Goal: Task Accomplishment & Management: Complete application form

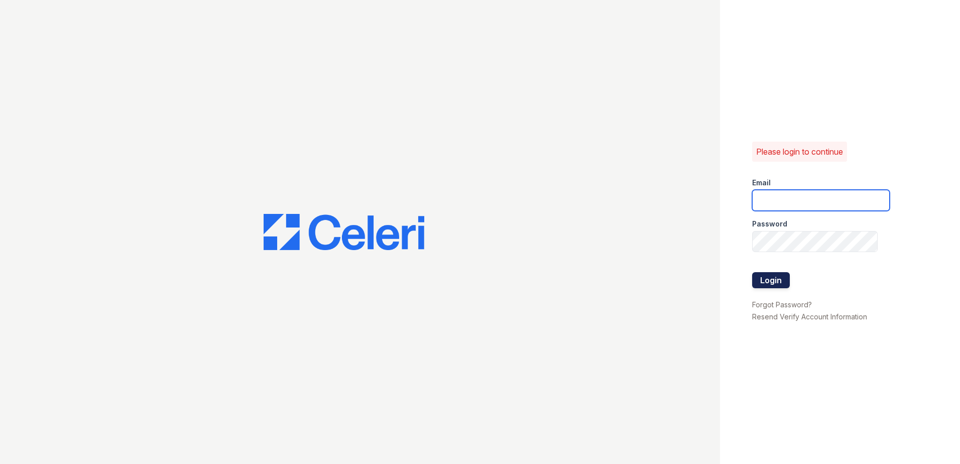
type input "[EMAIL_ADDRESS][DOMAIN_NAME]"
click at [772, 281] on button "Login" at bounding box center [771, 280] width 38 height 16
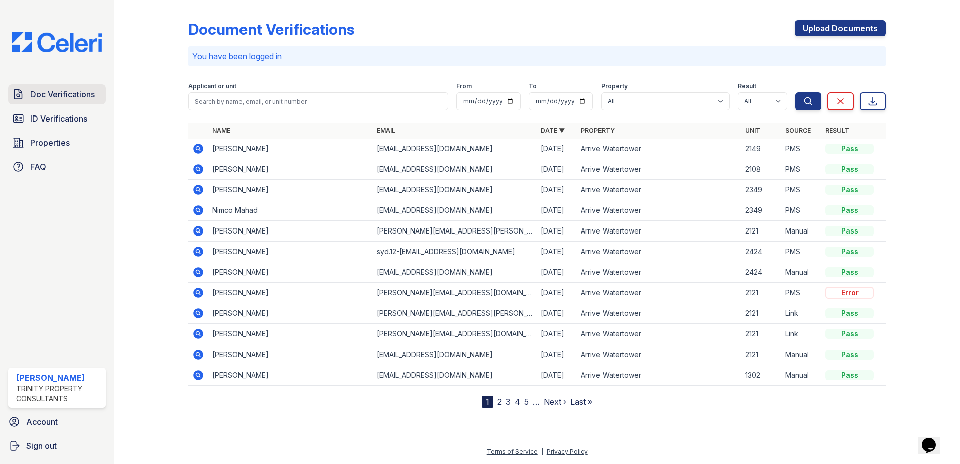
click at [65, 99] on span "Doc Verifications" at bounding box center [62, 94] width 65 height 12
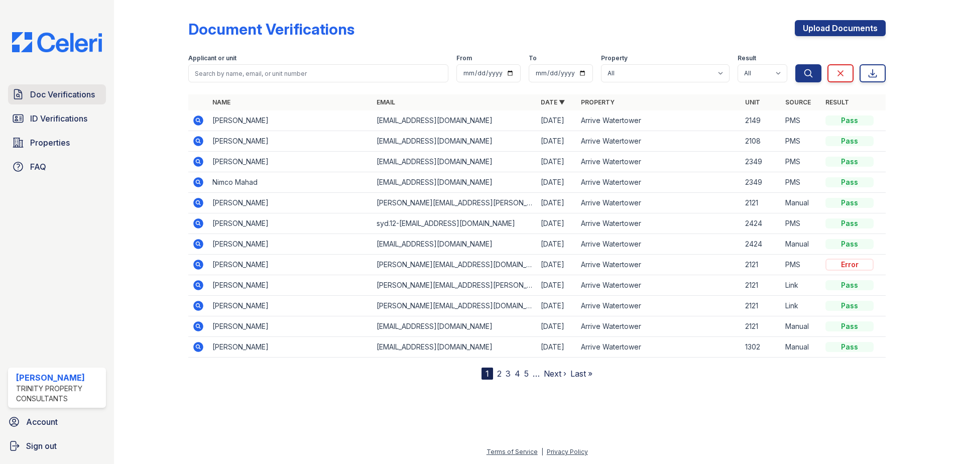
click at [78, 89] on span "Doc Verifications" at bounding box center [62, 94] width 65 height 12
click at [199, 119] on icon at bounding box center [198, 120] width 12 height 12
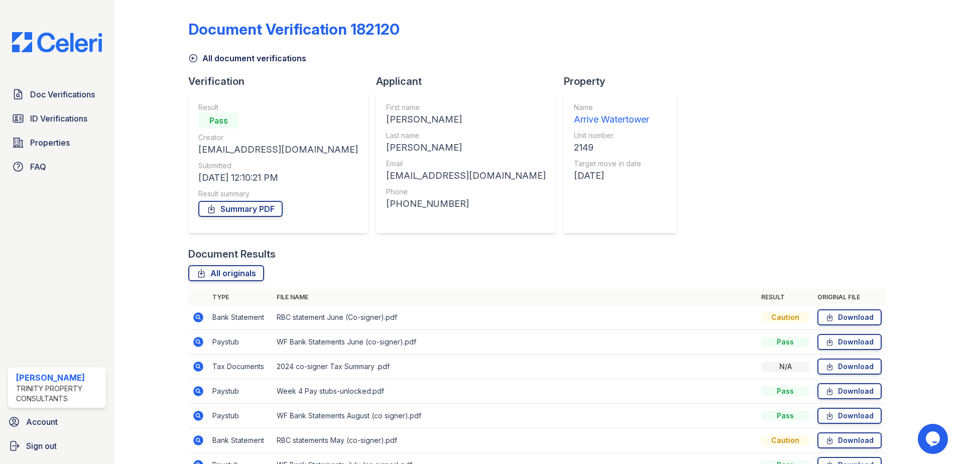
click at [193, 57] on icon at bounding box center [193, 58] width 10 height 10
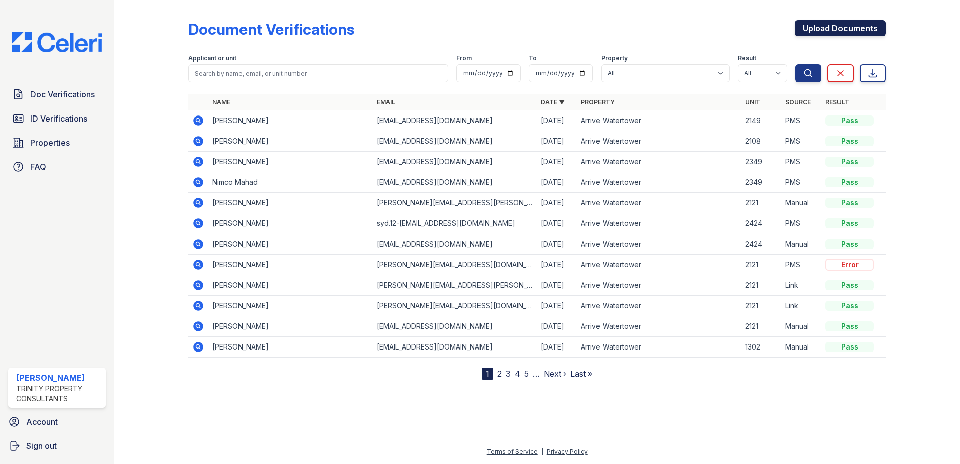
click at [825, 25] on link "Upload Documents" at bounding box center [840, 28] width 91 height 16
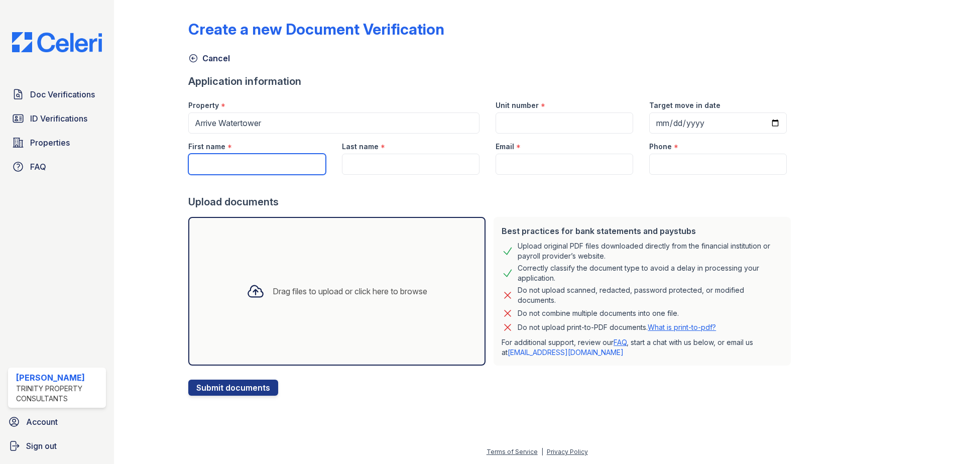
paste input "Dalmar"
type input "Dalmar"
click at [368, 160] on input "Last name" at bounding box center [411, 164] width 138 height 21
paste input "Osman"
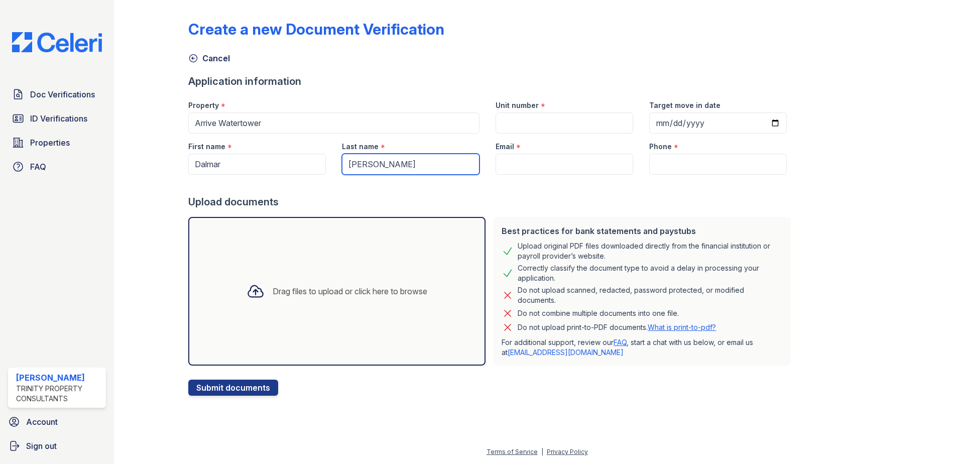
type input "Osman"
click at [516, 167] on input "Email" at bounding box center [565, 164] width 138 height 21
paste input "[EMAIL_ADDRESS][DOMAIN_NAME]"
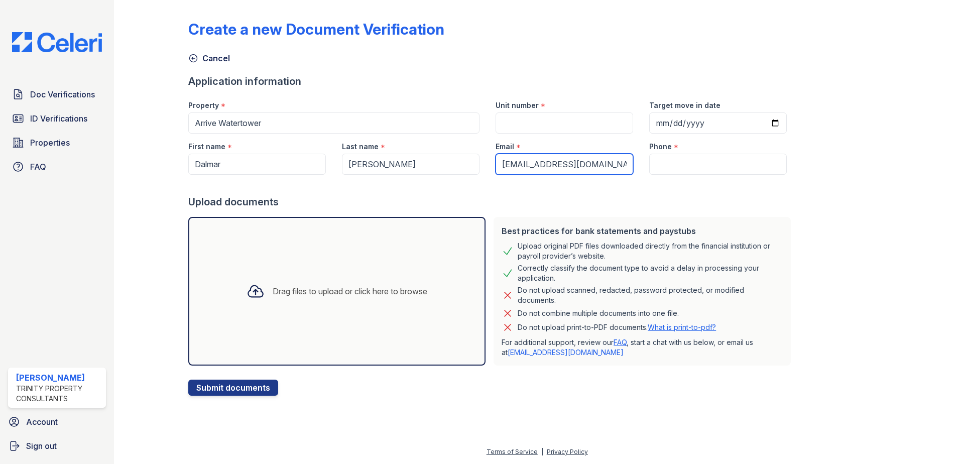
type input "[EMAIL_ADDRESS][DOMAIN_NAME]"
click at [662, 156] on input "Phone" at bounding box center [718, 164] width 138 height 21
paste input "(612) 323-3534"
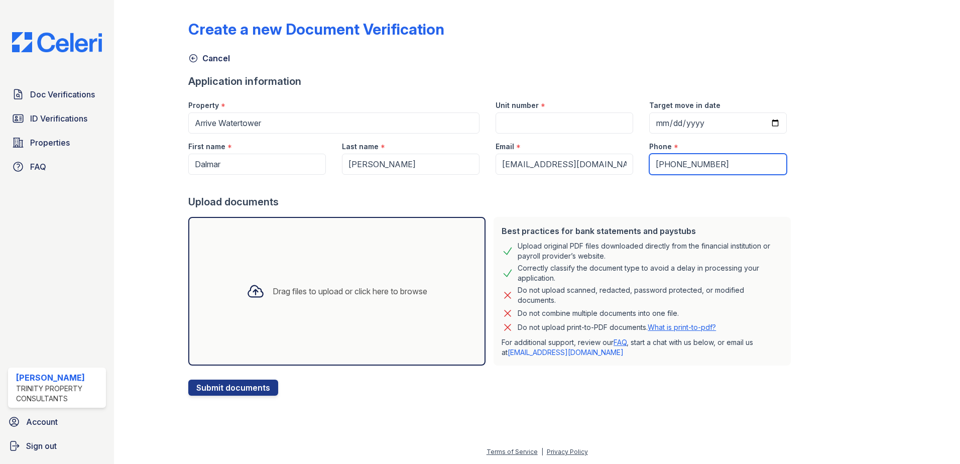
type input "(612) 323-3534"
click at [544, 117] on input "Unit number" at bounding box center [565, 122] width 138 height 21
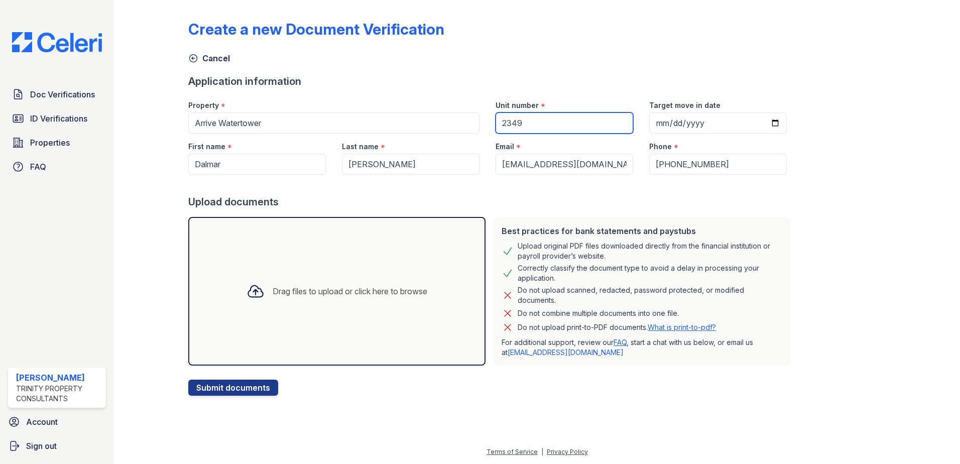
type input "2349"
click at [761, 124] on input "Target move in date" at bounding box center [718, 122] width 138 height 21
type input "2025-09-06"
click at [794, 200] on div "Create a new Document Verification Cancel Application information Property * Ar…" at bounding box center [537, 200] width 698 height 392
click at [409, 311] on div "Drag files to upload or click here to browse" at bounding box center [336, 291] width 297 height 149
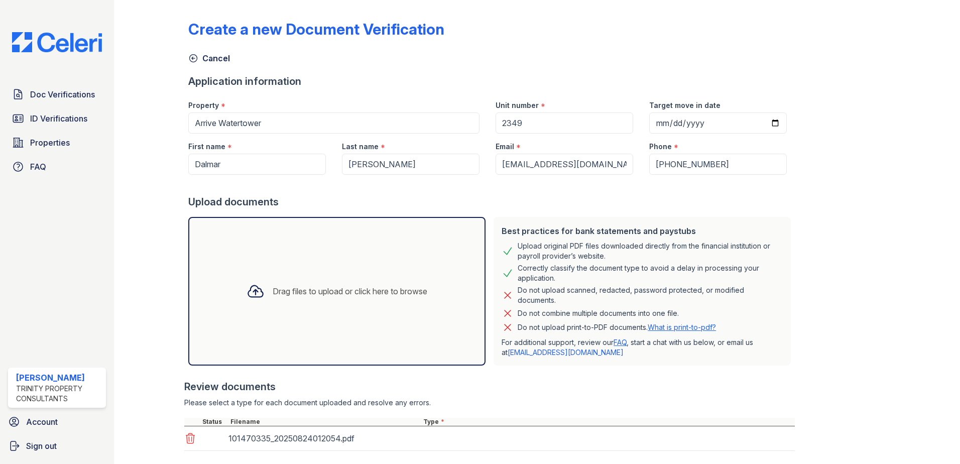
click at [287, 273] on div "Drag files to upload or click here to browse" at bounding box center [336, 291] width 297 height 149
click at [311, 293] on div "Drag files to upload or click here to browse" at bounding box center [350, 291] width 155 height 12
click at [300, 304] on div "Drag files to upload or click here to browse" at bounding box center [337, 291] width 197 height 34
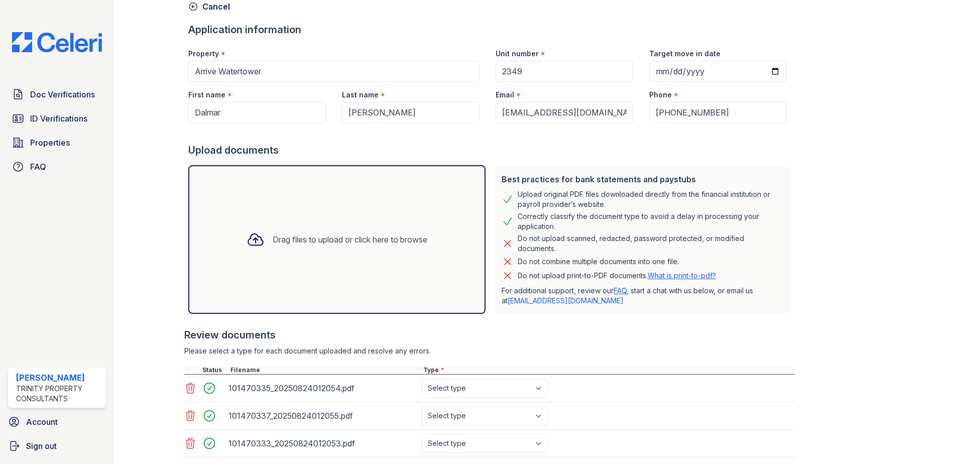
scroll to position [140, 0]
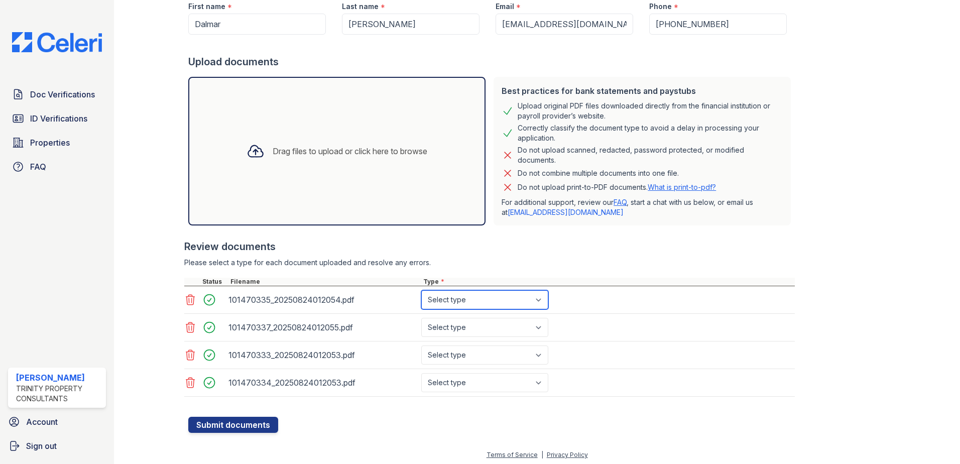
click at [478, 303] on select "Select type Paystub Bank Statement Offer Letter Tax Documents Benefit Award Let…" at bounding box center [484, 299] width 127 height 19
click at [417, 238] on div at bounding box center [489, 234] width 611 height 10
click at [456, 361] on select "Select type Paystub Bank Statement Offer Letter Tax Documents Benefit Award Let…" at bounding box center [484, 354] width 127 height 19
select select "bank_statement"
click at [421, 345] on select "Select type Paystub Bank Statement Offer Letter Tax Documents Benefit Award Let…" at bounding box center [484, 354] width 127 height 19
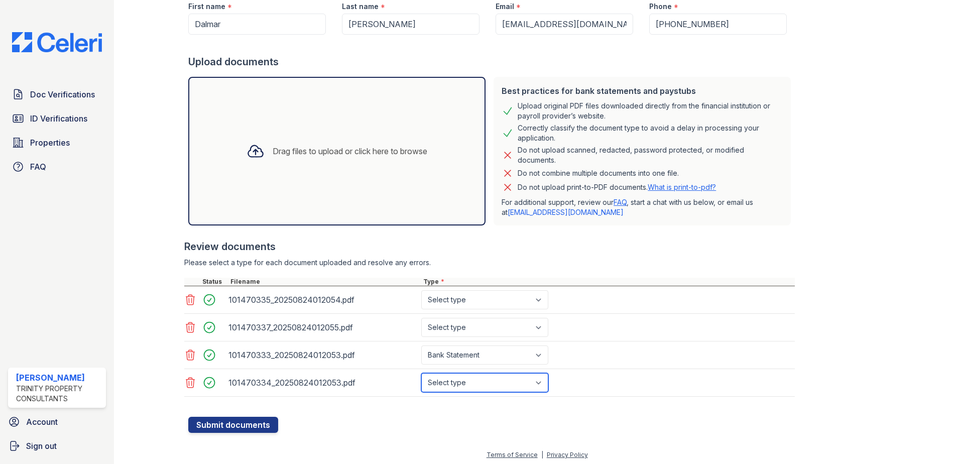
click at [472, 383] on select "Select type Paystub Bank Statement Offer Letter Tax Documents Benefit Award Let…" at bounding box center [484, 382] width 127 height 19
select select "paystub"
click at [421, 373] on select "Select type Paystub Bank Statement Offer Letter Tax Documents Benefit Award Let…" at bounding box center [484, 382] width 127 height 19
click at [454, 354] on select "Select type Paystub Bank Statement Offer Letter Tax Documents Benefit Award Let…" at bounding box center [484, 354] width 127 height 19
select select "paystub"
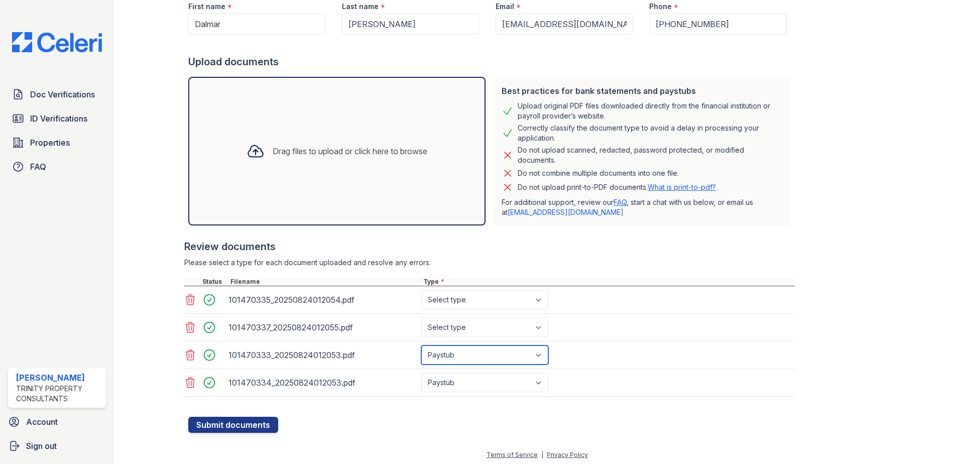
click at [421, 345] on select "Select type Paystub Bank Statement Offer Letter Tax Documents Benefit Award Let…" at bounding box center [484, 354] width 127 height 19
click at [449, 308] on select "Select type Paystub Bank Statement Offer Letter Tax Documents Benefit Award Let…" at bounding box center [484, 299] width 127 height 19
select select "bank_statement"
click at [421, 290] on select "Select type Paystub Bank Statement Offer Letter Tax Documents Benefit Award Let…" at bounding box center [484, 299] width 127 height 19
click at [450, 328] on select "Select type Paystub Bank Statement Offer Letter Tax Documents Benefit Award Let…" at bounding box center [484, 327] width 127 height 19
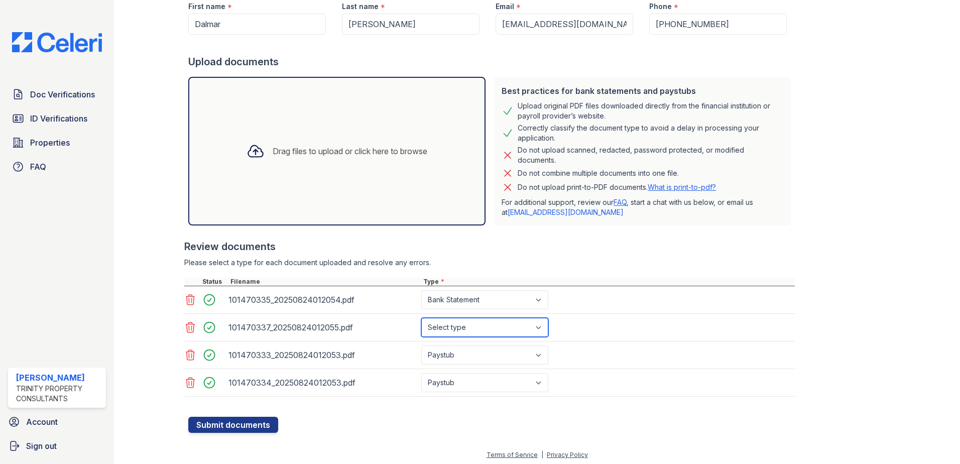
select select "bank_statement"
click at [421, 318] on select "Select type Paystub Bank Statement Offer Letter Tax Documents Benefit Award Let…" at bounding box center [484, 327] width 127 height 19
click at [232, 421] on button "Submit documents" at bounding box center [233, 425] width 90 height 16
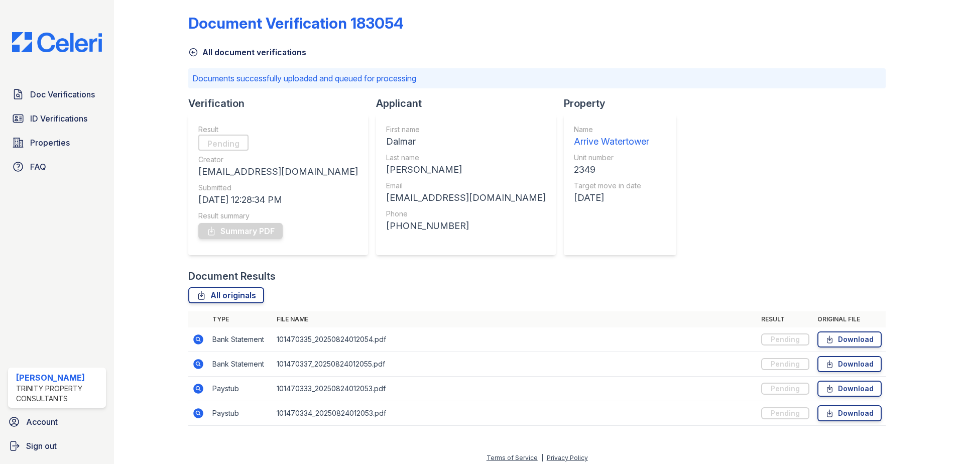
scroll to position [12, 0]
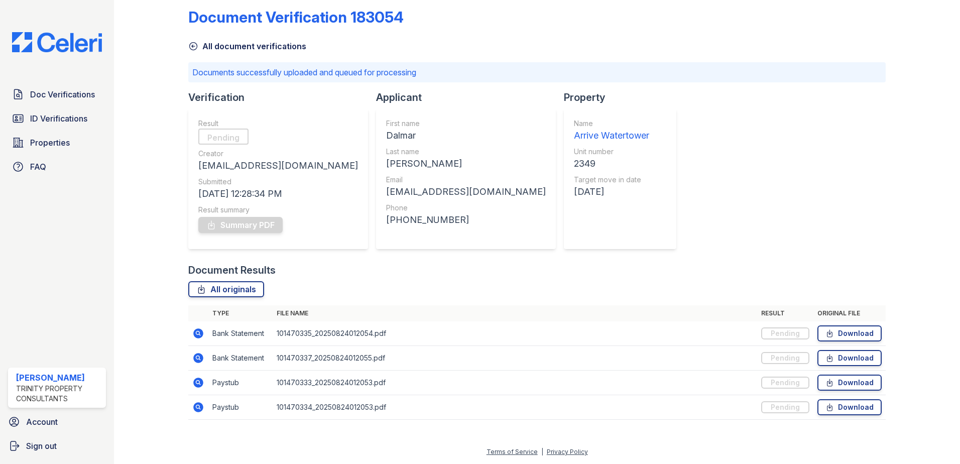
click at [199, 46] on link "All document verifications" at bounding box center [247, 46] width 118 height 12
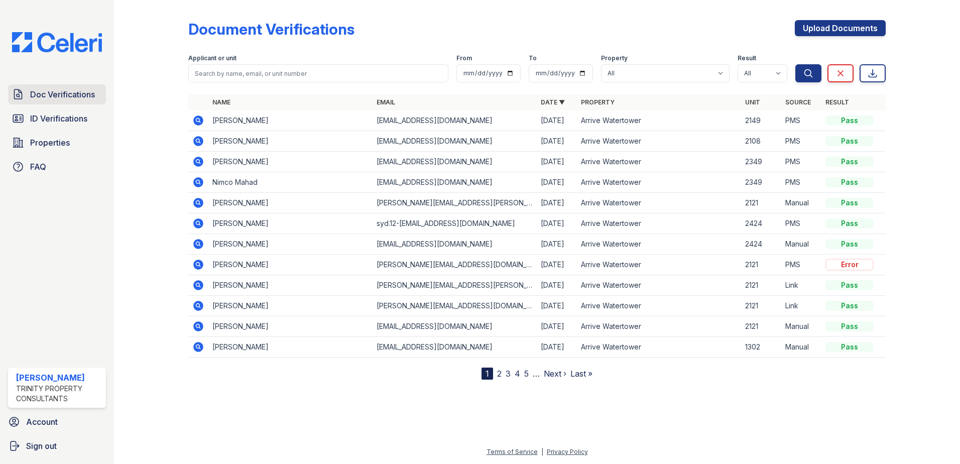
click at [85, 94] on span "Doc Verifications" at bounding box center [62, 94] width 65 height 12
click at [69, 95] on span "Doc Verifications" at bounding box center [62, 94] width 65 height 12
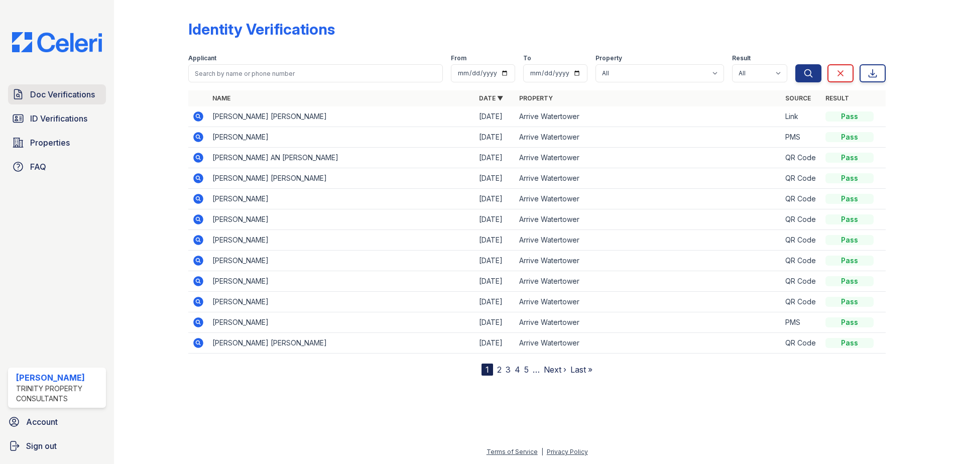
click at [71, 93] on span "Doc Verifications" at bounding box center [62, 94] width 65 height 12
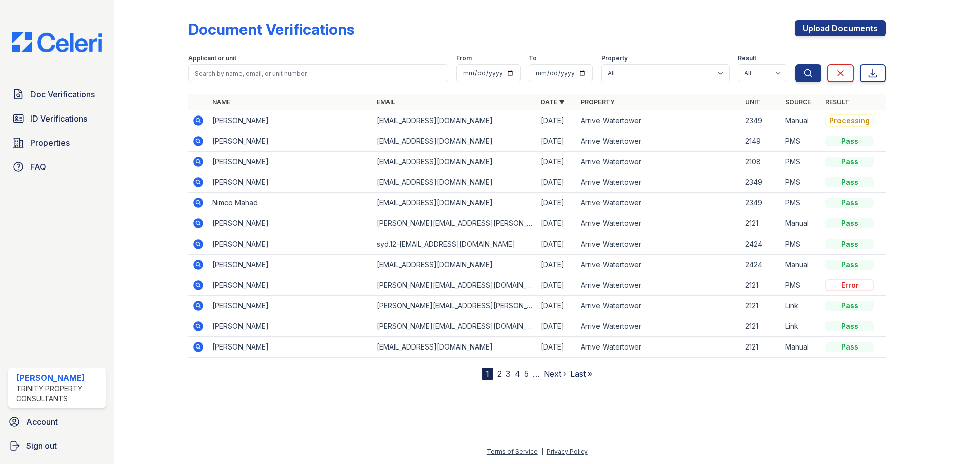
click at [197, 121] on icon at bounding box center [197, 120] width 3 height 3
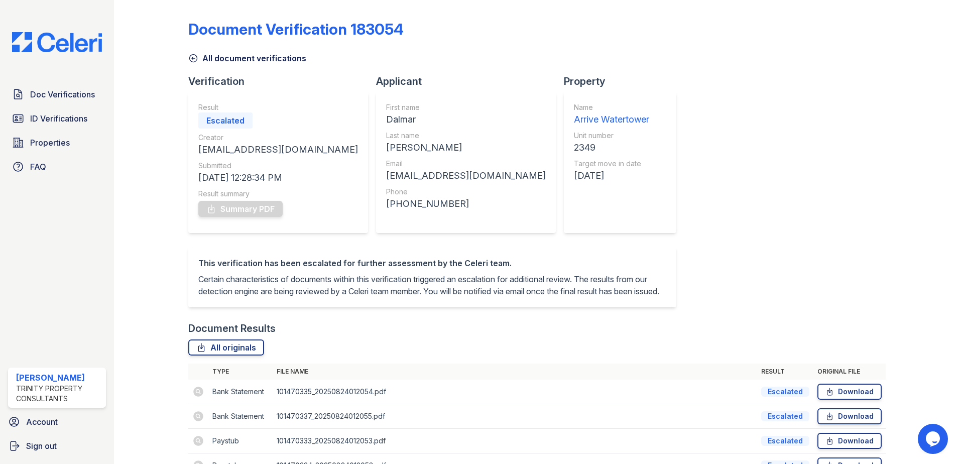
click at [192, 55] on icon at bounding box center [193, 58] width 10 height 10
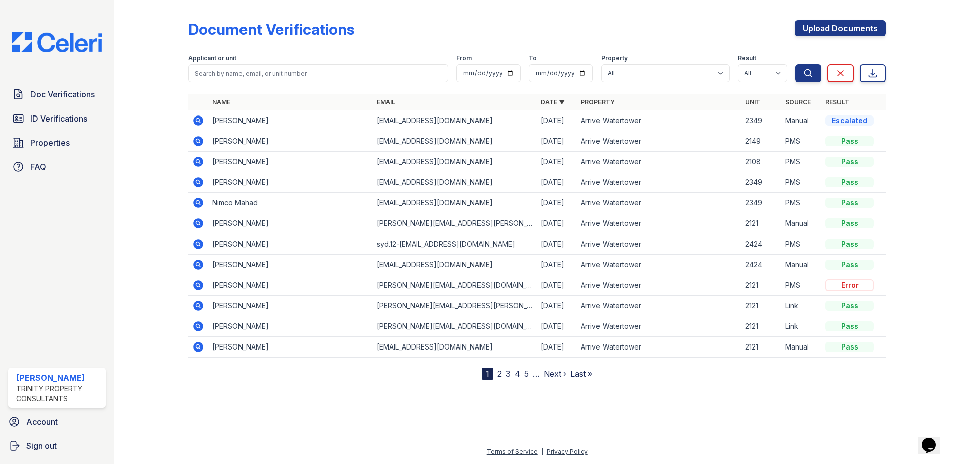
click at [200, 121] on icon at bounding box center [198, 121] width 10 height 10
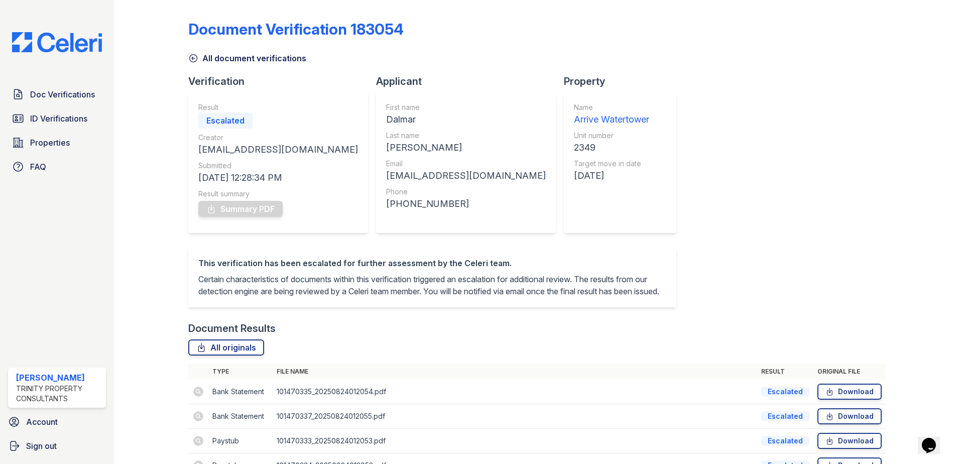
drag, startPoint x: 190, startPoint y: 53, endPoint x: 200, endPoint y: 59, distance: 11.7
click at [190, 53] on icon at bounding box center [193, 58] width 10 height 10
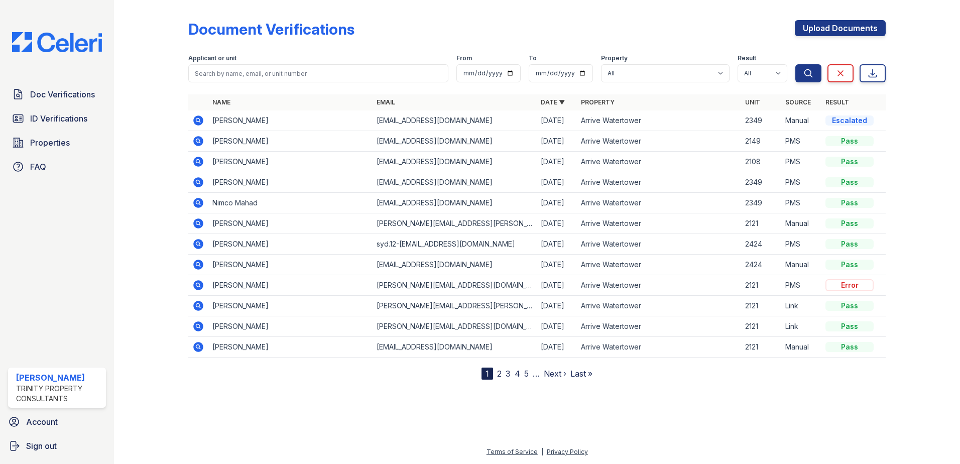
click at [201, 123] on icon at bounding box center [198, 121] width 10 height 10
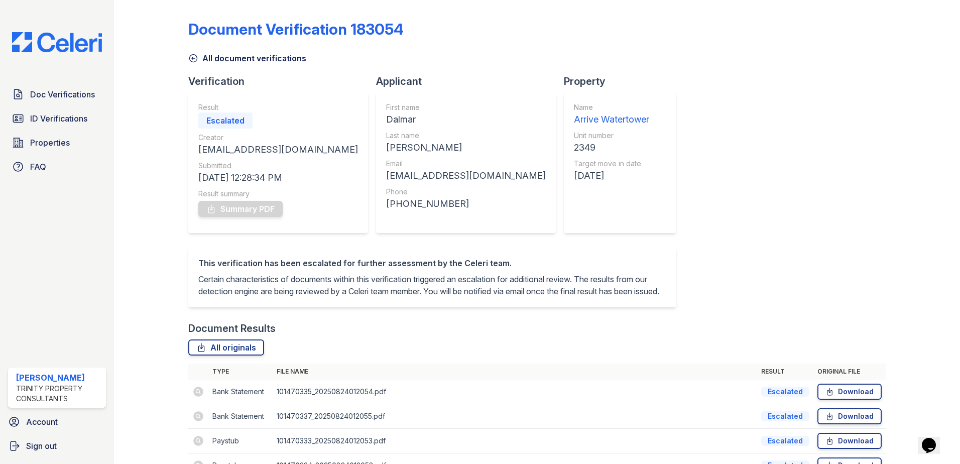
click at [192, 55] on icon at bounding box center [193, 58] width 10 height 10
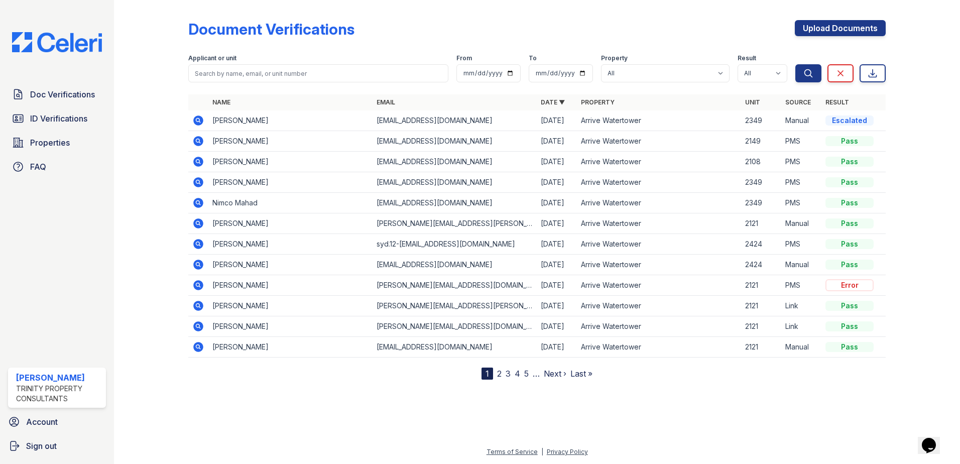
click at [198, 123] on icon at bounding box center [198, 121] width 10 height 10
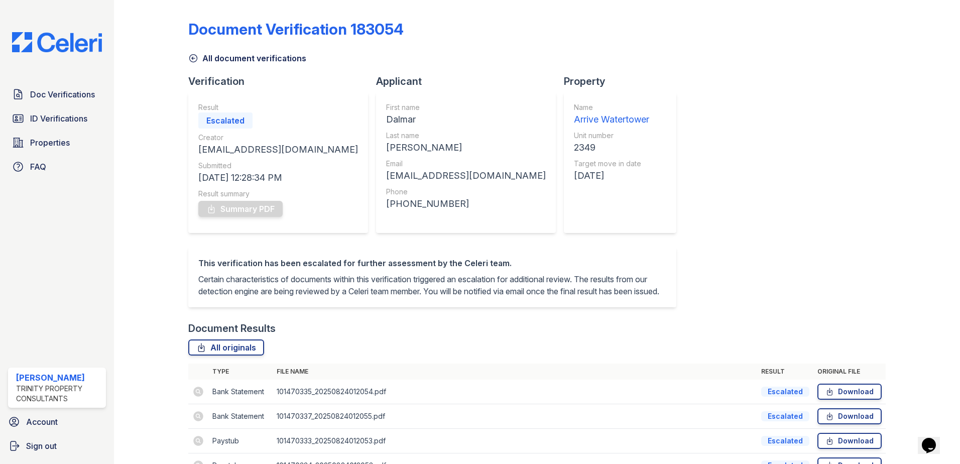
click at [194, 59] on icon at bounding box center [193, 58] width 10 height 10
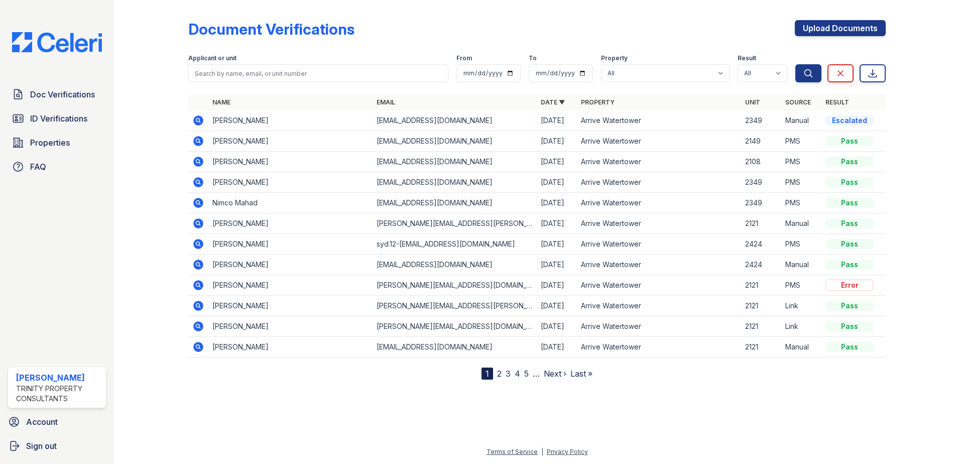
click at [196, 122] on icon at bounding box center [198, 121] width 10 height 10
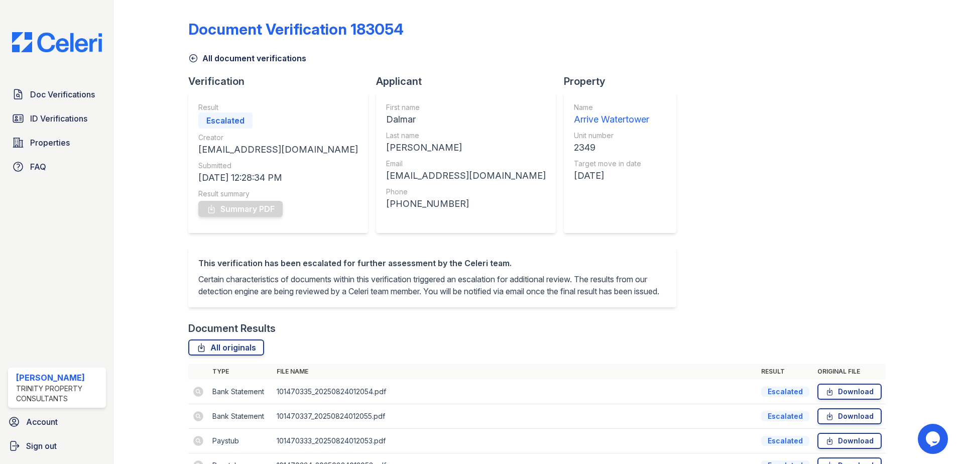
click at [190, 59] on icon at bounding box center [194, 59] width 8 height 8
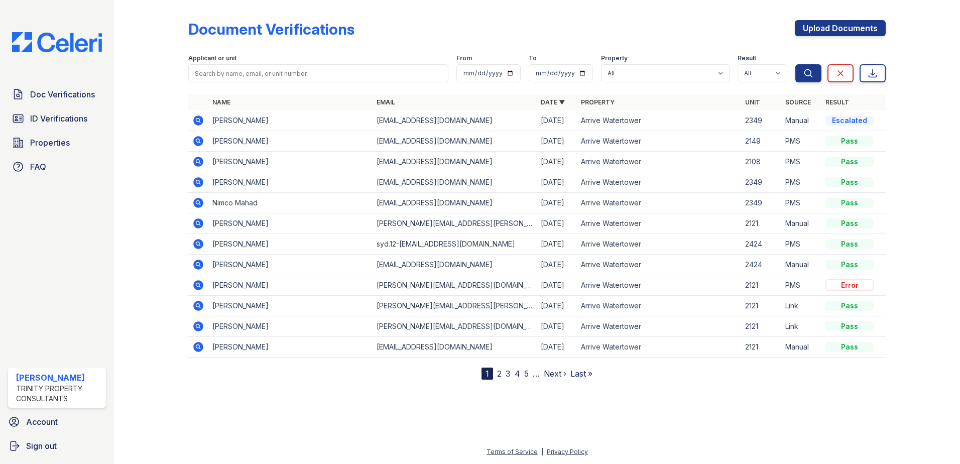
click at [200, 121] on icon at bounding box center [198, 120] width 12 height 12
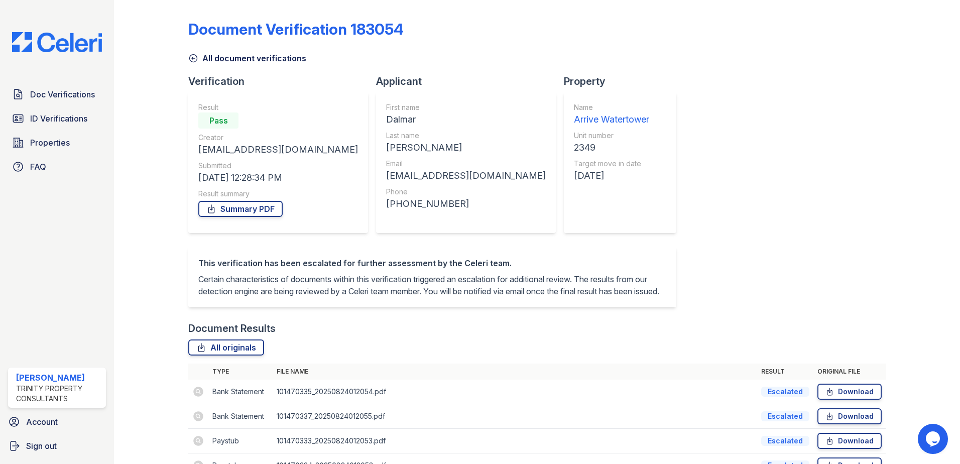
click at [193, 60] on icon at bounding box center [193, 58] width 10 height 10
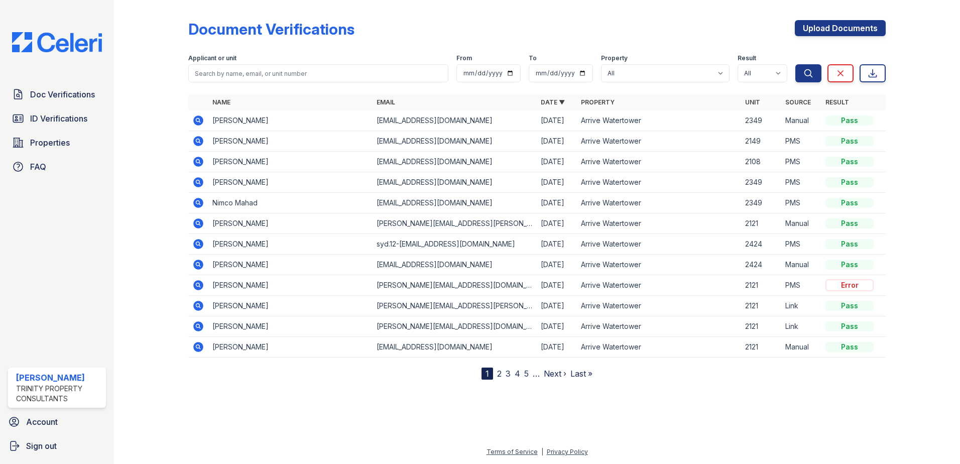
click at [200, 122] on icon at bounding box center [198, 121] width 10 height 10
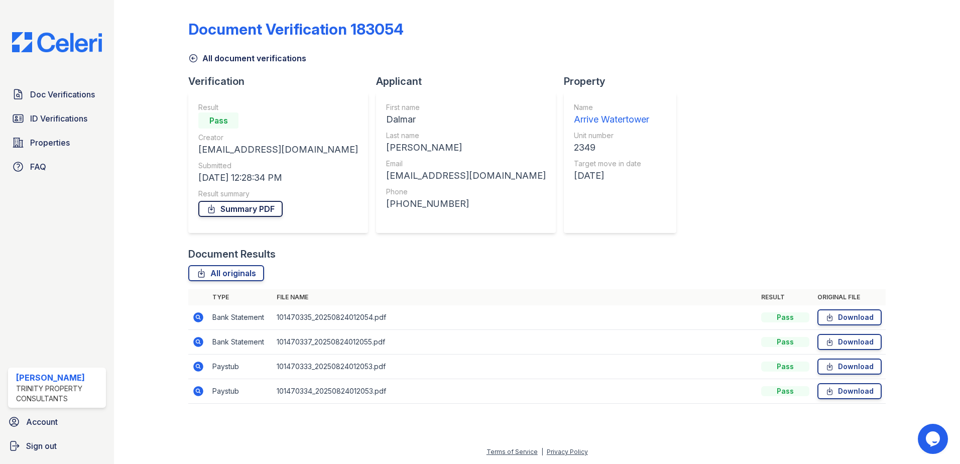
click at [256, 214] on link "Summary PDF" at bounding box center [240, 209] width 84 height 16
click at [200, 319] on icon at bounding box center [198, 317] width 10 height 10
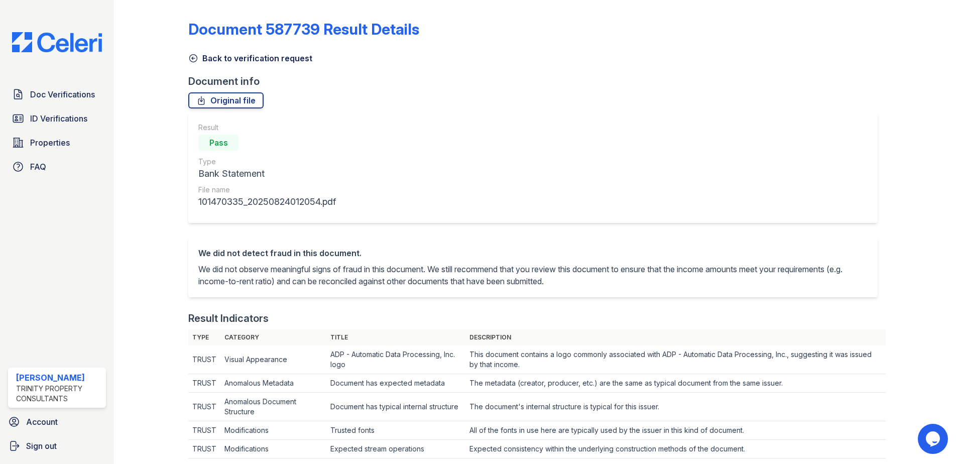
click at [188, 55] on icon at bounding box center [193, 58] width 10 height 10
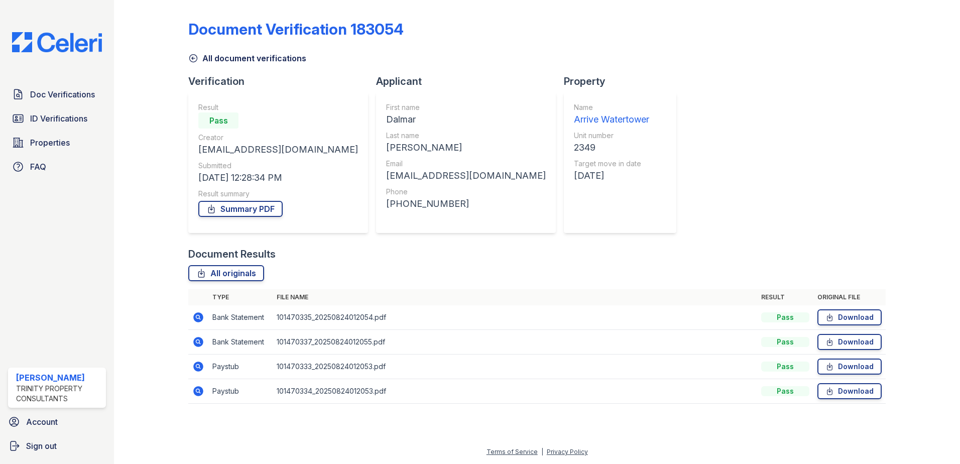
click at [198, 316] on icon at bounding box center [197, 316] width 3 height 3
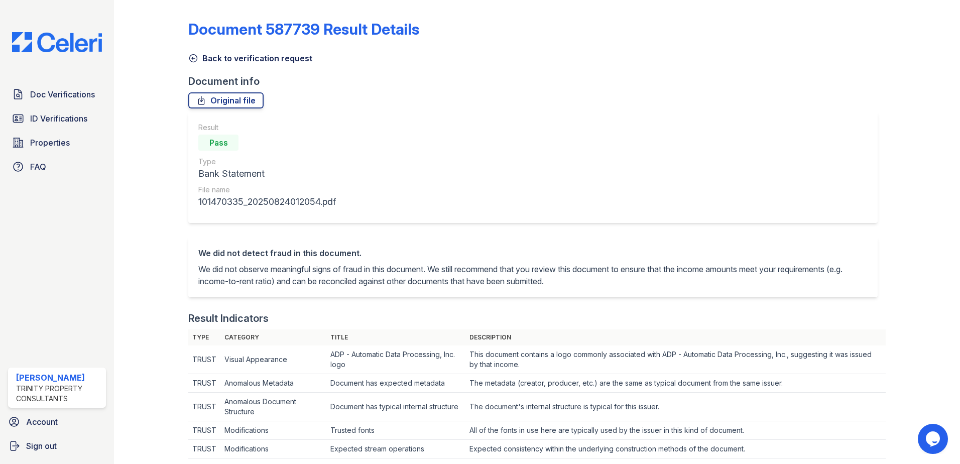
click at [195, 59] on icon at bounding box center [193, 58] width 10 height 10
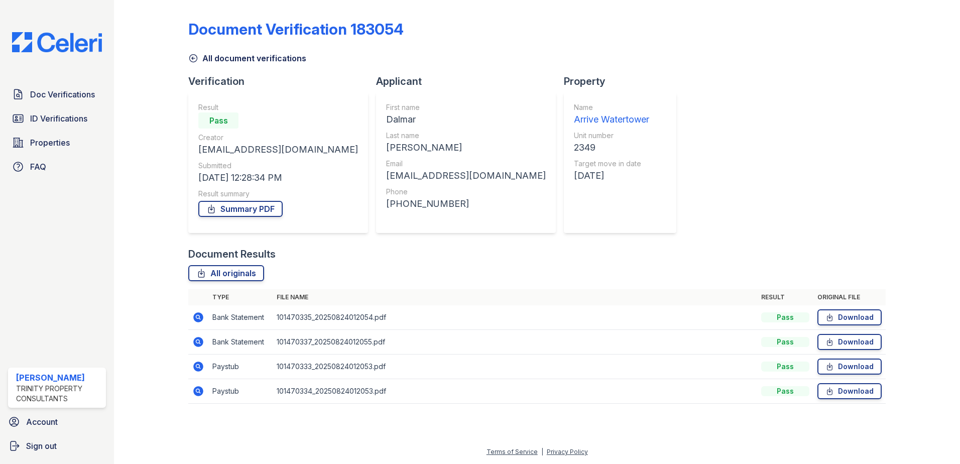
click at [197, 342] on icon at bounding box center [197, 341] width 3 height 3
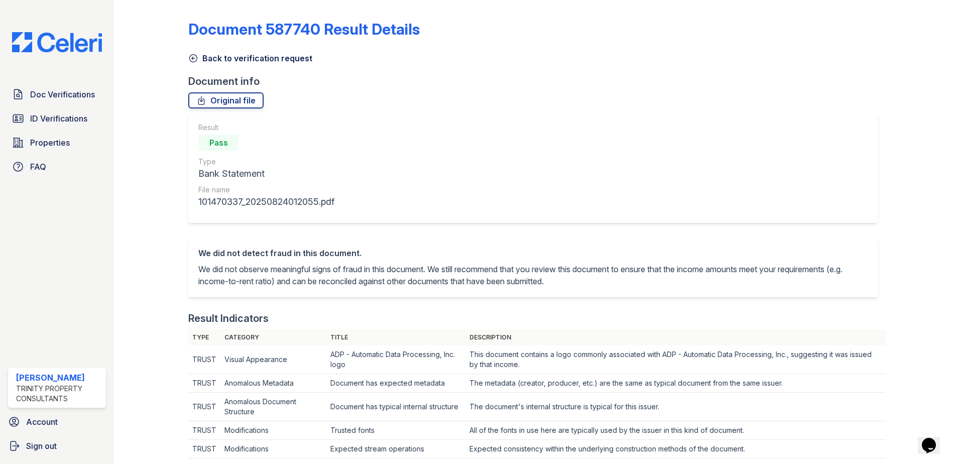
click at [191, 60] on icon at bounding box center [193, 58] width 10 height 10
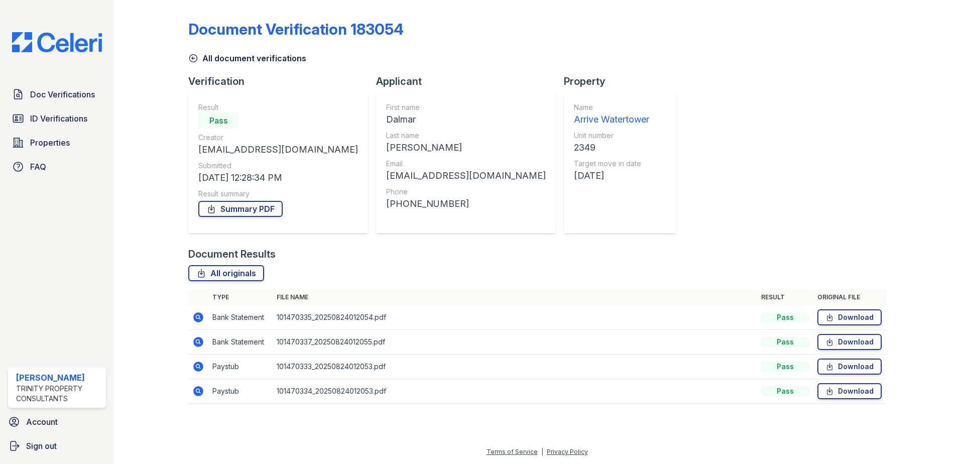
click at [199, 365] on icon at bounding box center [198, 367] width 12 height 12
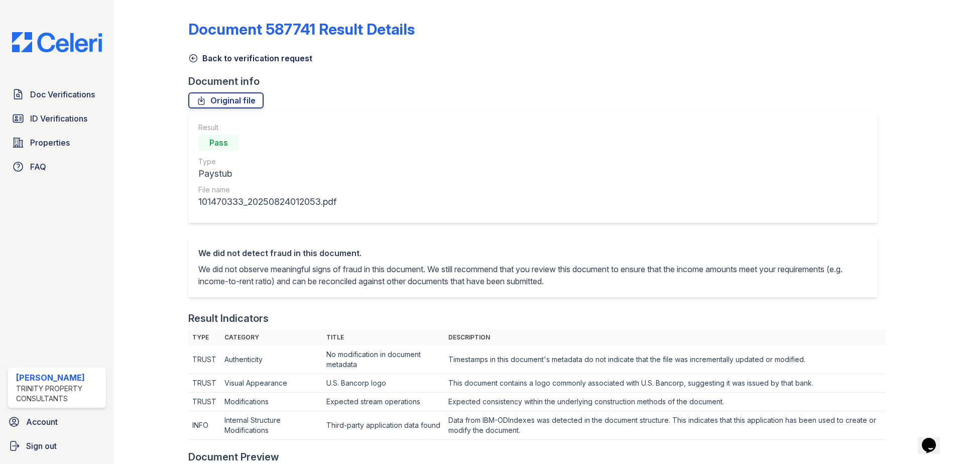
click at [195, 60] on icon at bounding box center [193, 58] width 10 height 10
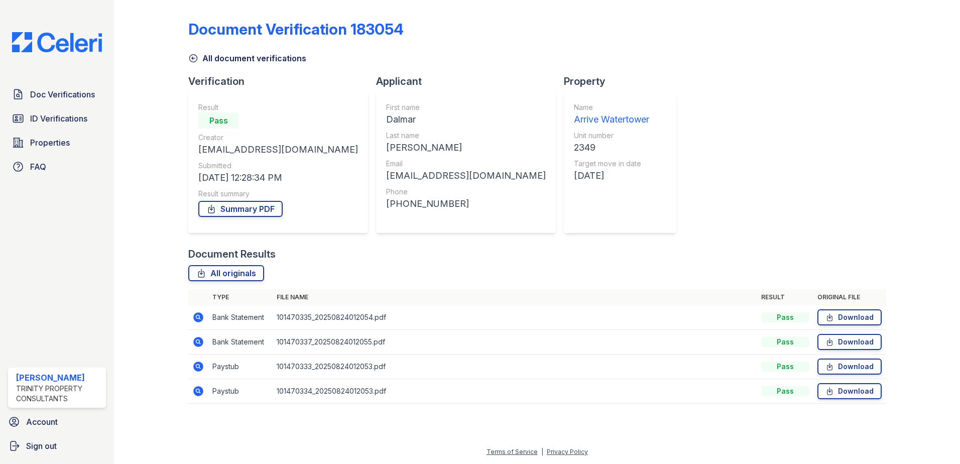
click at [197, 393] on icon at bounding box center [198, 391] width 10 height 10
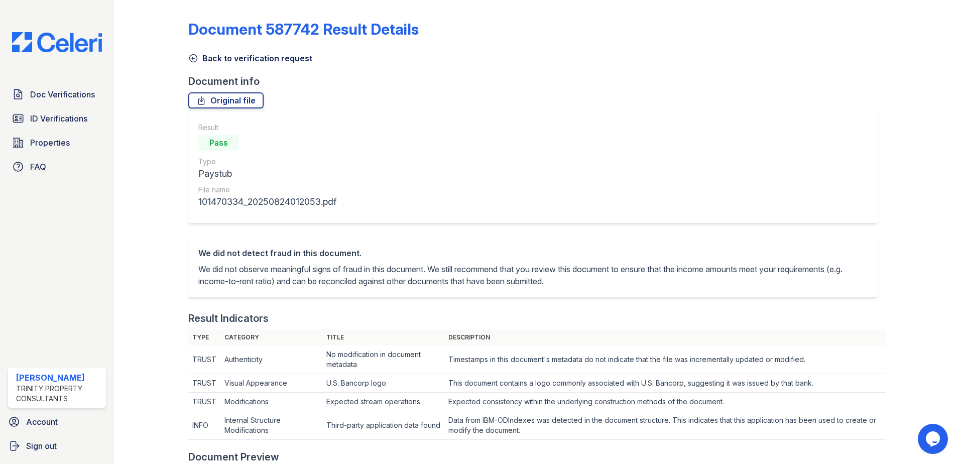
click at [197, 57] on icon at bounding box center [193, 58] width 10 height 10
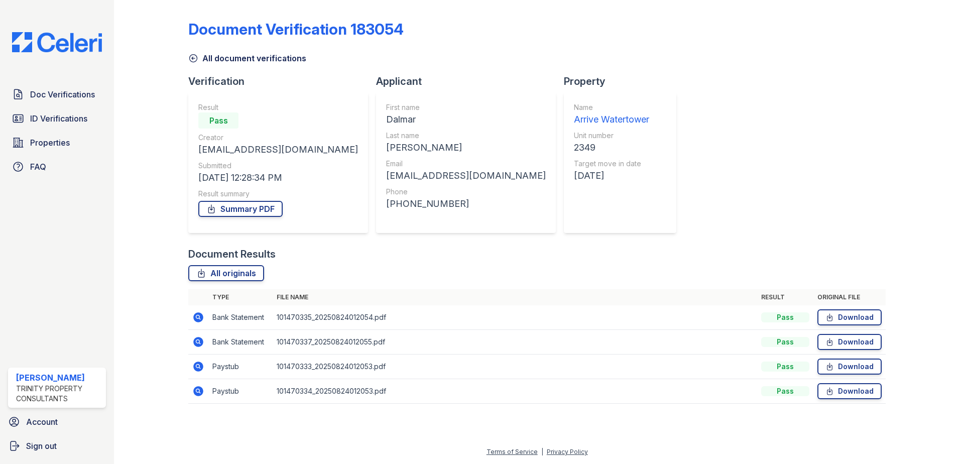
click at [194, 390] on icon at bounding box center [198, 391] width 10 height 10
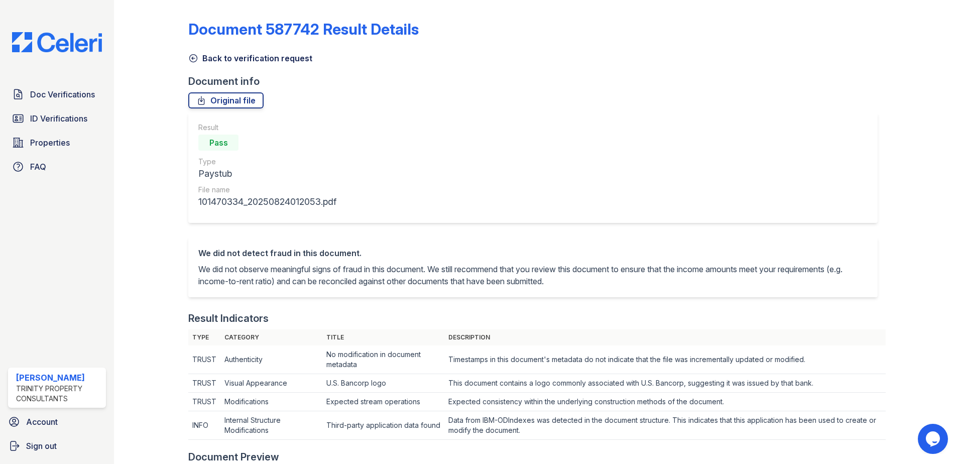
click at [195, 58] on icon at bounding box center [193, 58] width 10 height 10
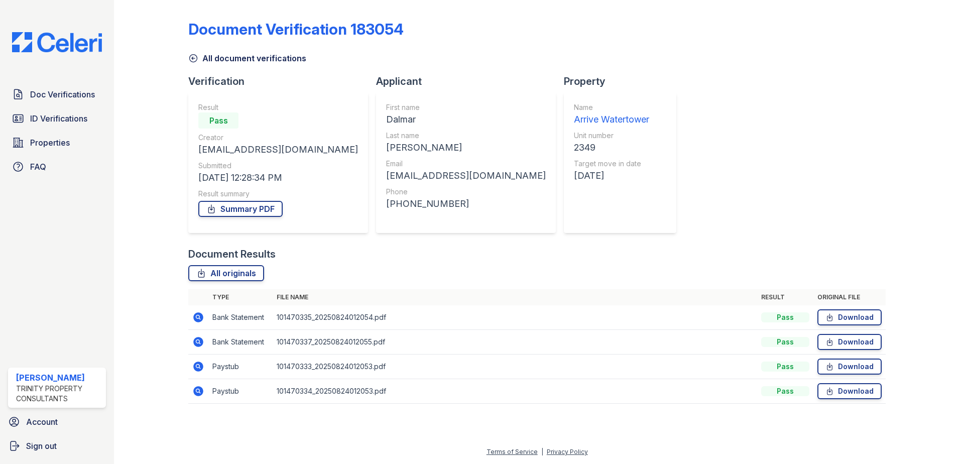
click at [197, 367] on icon at bounding box center [197, 366] width 3 height 3
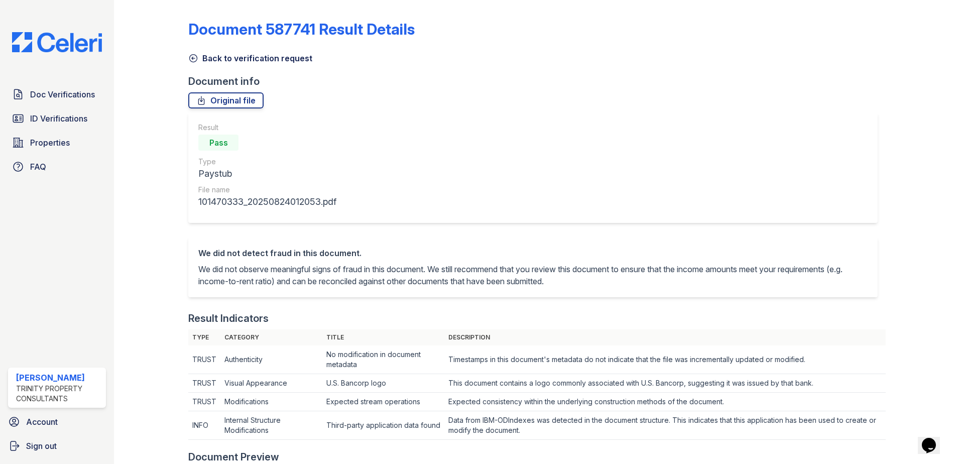
click at [192, 58] on icon at bounding box center [194, 59] width 8 height 8
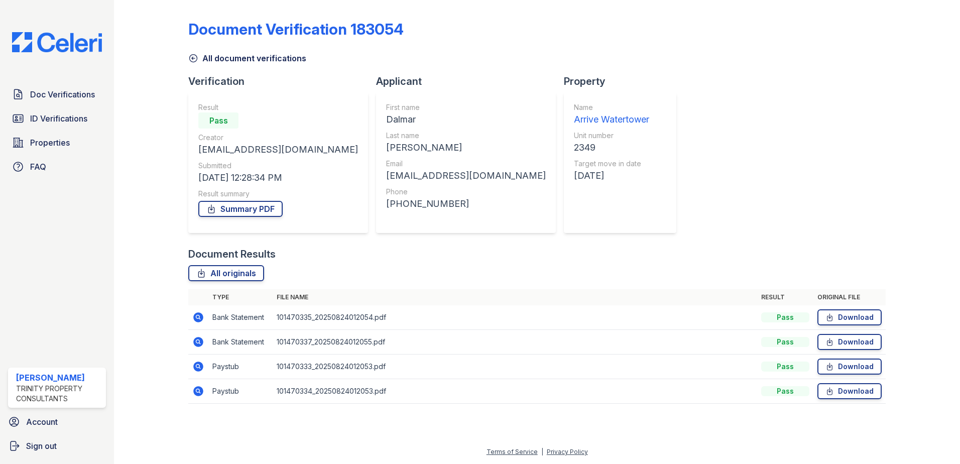
click at [193, 60] on icon at bounding box center [193, 58] width 10 height 10
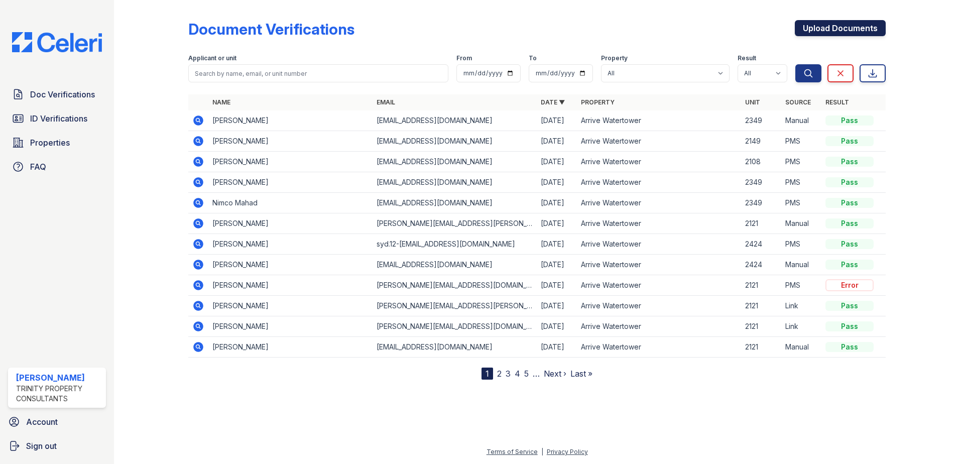
click at [812, 34] on link "Upload Documents" at bounding box center [840, 28] width 91 height 16
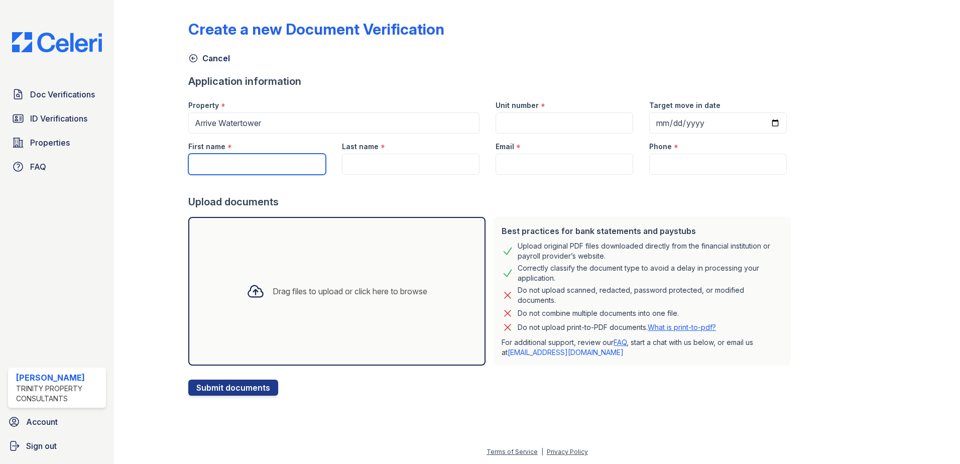
click at [259, 158] on input "First name" at bounding box center [257, 164] width 138 height 21
type input "Dalmar"
type input "2349"
type input "2025-09-06"
type input "Osman"
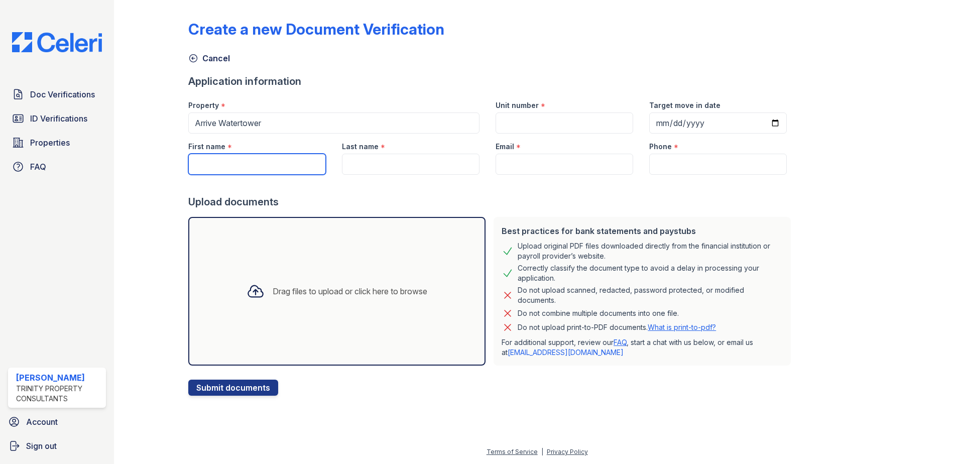
type input "ayaanlemohammed@gmail.com"
type input "(612) 323-3534"
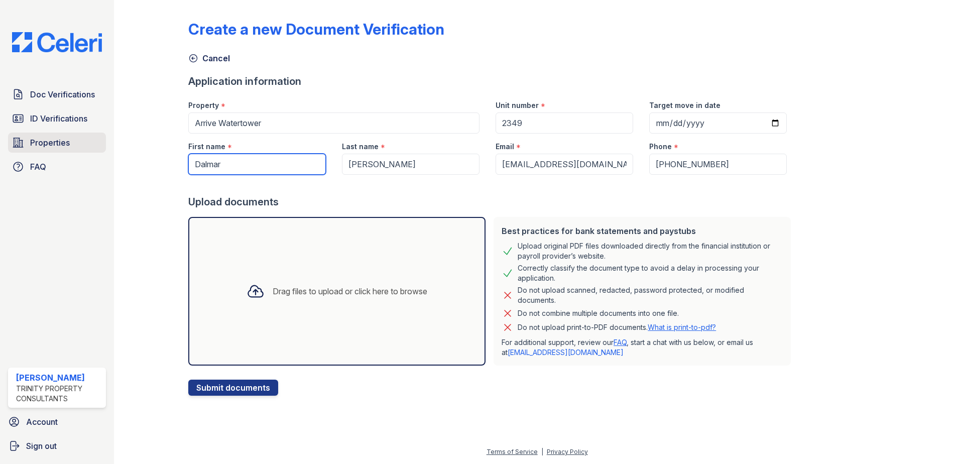
drag, startPoint x: 245, startPoint y: 162, endPoint x: 67, endPoint y: 139, distance: 178.8
click at [68, 139] on div "Doc Verifications ID Verifications Properties FAQ Noah Murigi Trinity Property …" at bounding box center [480, 232] width 960 height 464
click at [375, 145] on div "Last name *" at bounding box center [411, 144] width 138 height 20
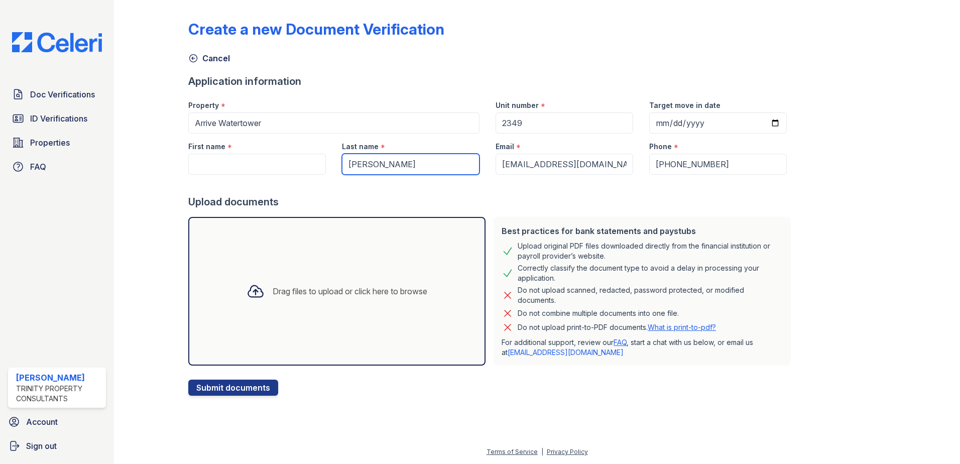
drag, startPoint x: 394, startPoint y: 158, endPoint x: 322, endPoint y: 159, distance: 71.8
click at [322, 159] on div "First name * Last name * Osman Email * ayaanlemohammed@gmail.com Phone * (612) …" at bounding box center [487, 154] width 615 height 41
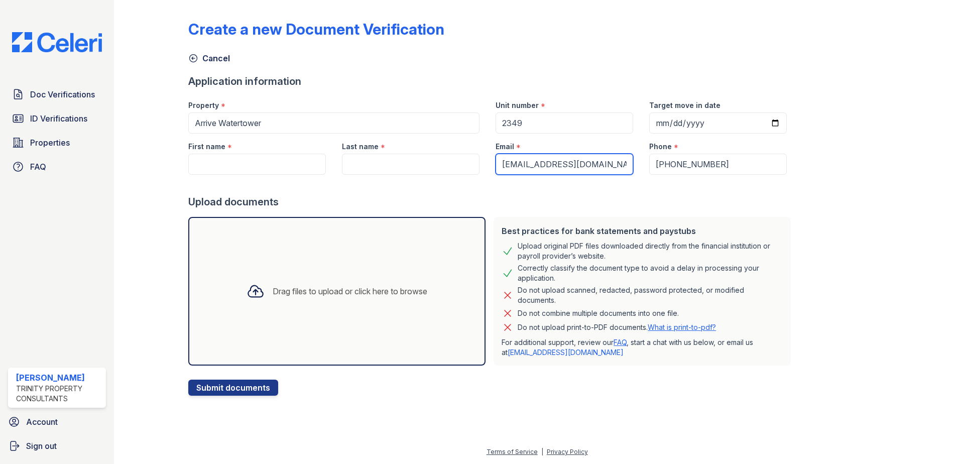
drag, startPoint x: 617, startPoint y: 167, endPoint x: 405, endPoint y: 162, distance: 212.0
click at [405, 162] on div "First name * Last name * Email * ayaanlemohammed@gmail.com Phone * (612) 323-35…" at bounding box center [487, 154] width 615 height 41
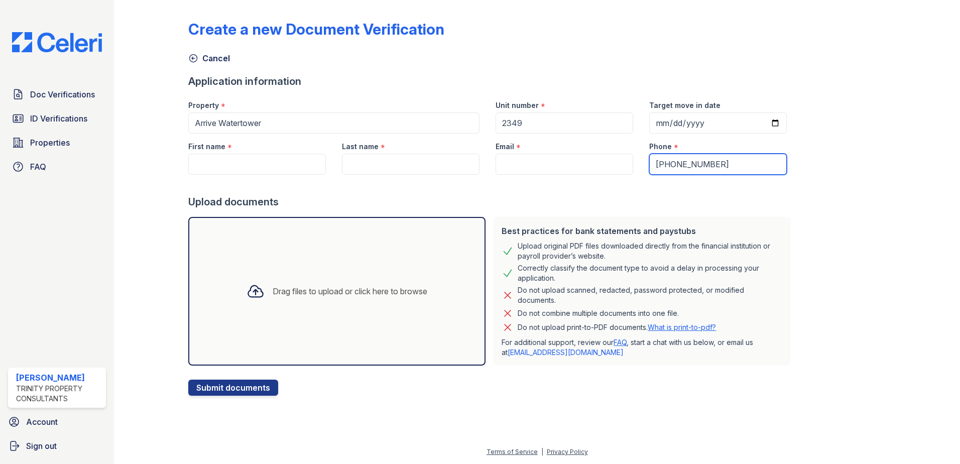
drag, startPoint x: 765, startPoint y: 164, endPoint x: 462, endPoint y: 148, distance: 303.2
click at [459, 149] on div "First name * Last name * Email * Phone * (612) 323-3534" at bounding box center [487, 154] width 615 height 41
click at [516, 55] on div "Cancel" at bounding box center [537, 55] width 698 height 18
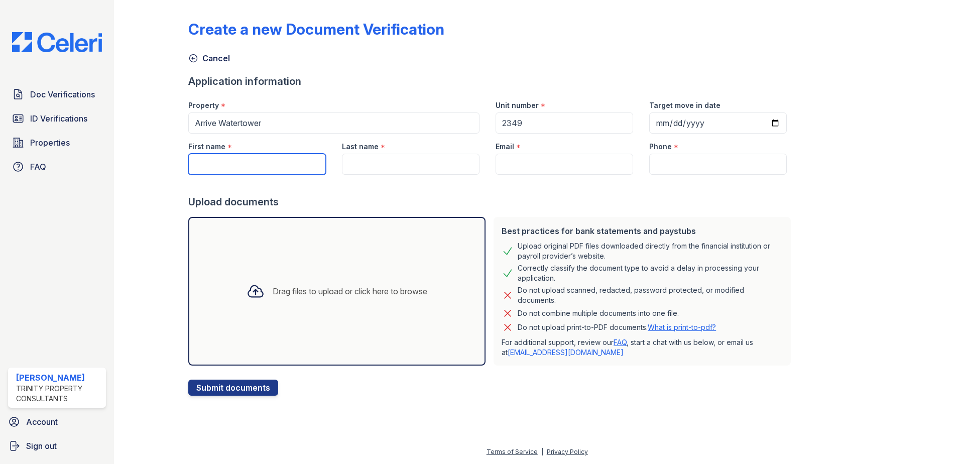
click at [217, 157] on input "First name" at bounding box center [257, 164] width 138 height 21
paste input "Nimco"
type input "Nimco"
click at [381, 145] on div "Last name *" at bounding box center [411, 144] width 138 height 20
click at [373, 157] on input "Last name" at bounding box center [411, 164] width 138 height 21
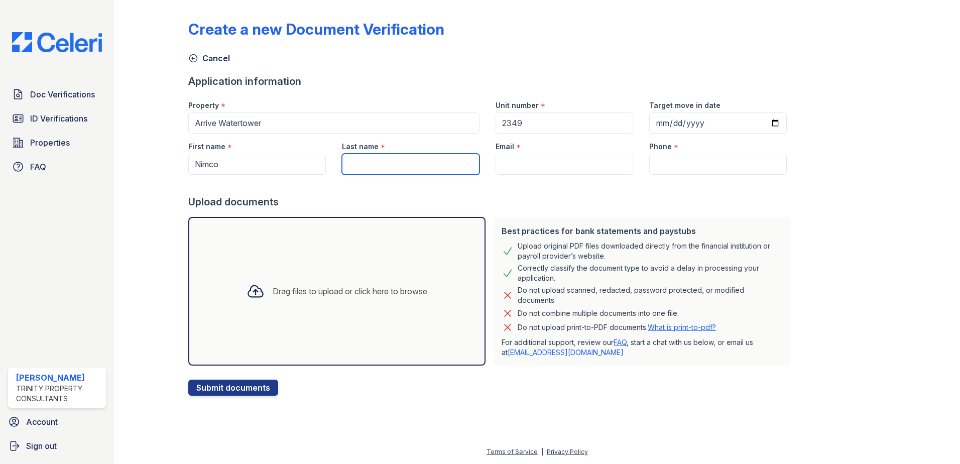
paste input "Mahad"
type input "Mahad"
drag, startPoint x: 521, startPoint y: 162, endPoint x: 502, endPoint y: 146, distance: 25.3
click at [521, 162] on input "Email" at bounding box center [565, 164] width 138 height 21
paste input "[EMAIL_ADDRESS][DOMAIN_NAME]"
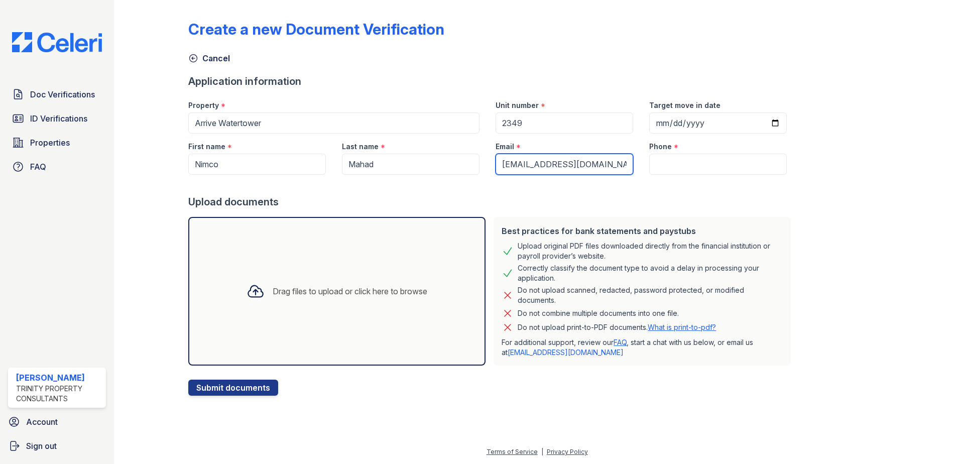
type input "[EMAIL_ADDRESS][DOMAIN_NAME]"
click at [657, 163] on input "Phone" at bounding box center [718, 164] width 138 height 21
paste input "(952) 393-2189"
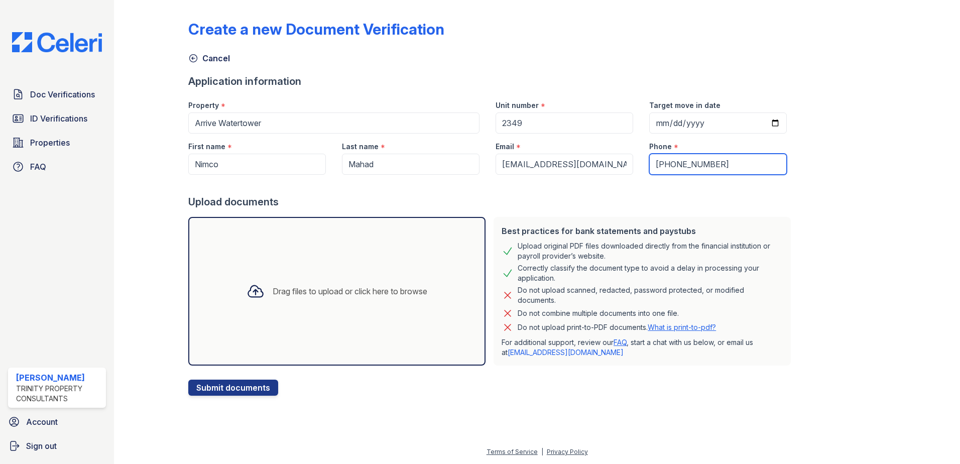
type input "(952) 393-2189"
click at [554, 206] on div "Upload documents" at bounding box center [491, 202] width 607 height 14
click at [287, 292] on div "Drag files to upload or click here to browse" at bounding box center [350, 291] width 155 height 12
click at [357, 287] on div "Drag files to upload or click here to browse" at bounding box center [350, 291] width 155 height 12
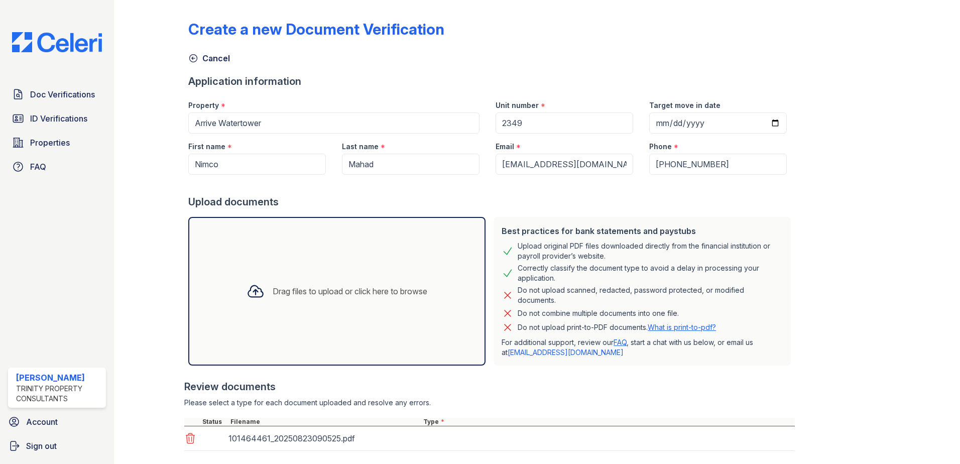
click at [332, 299] on div "Drag files to upload or click here to browse" at bounding box center [337, 291] width 197 height 34
click at [342, 291] on div "Drag files to upload or click here to browse" at bounding box center [350, 291] width 155 height 12
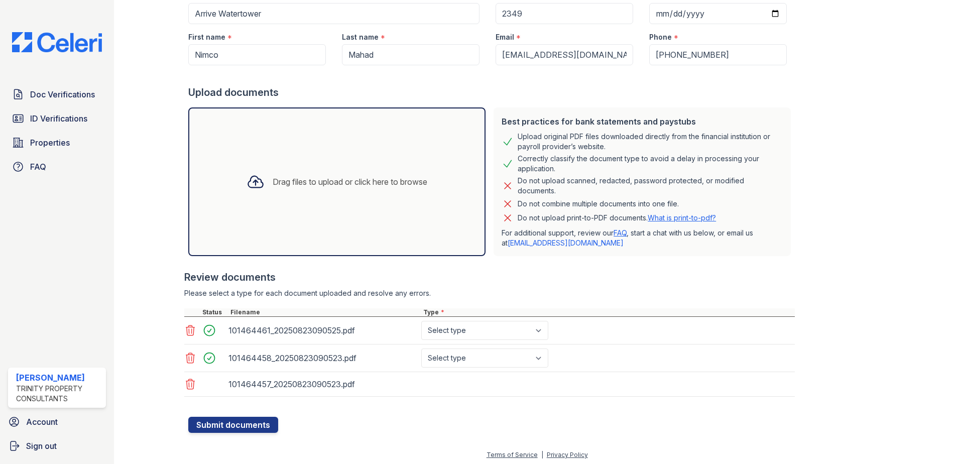
scroll to position [112, 0]
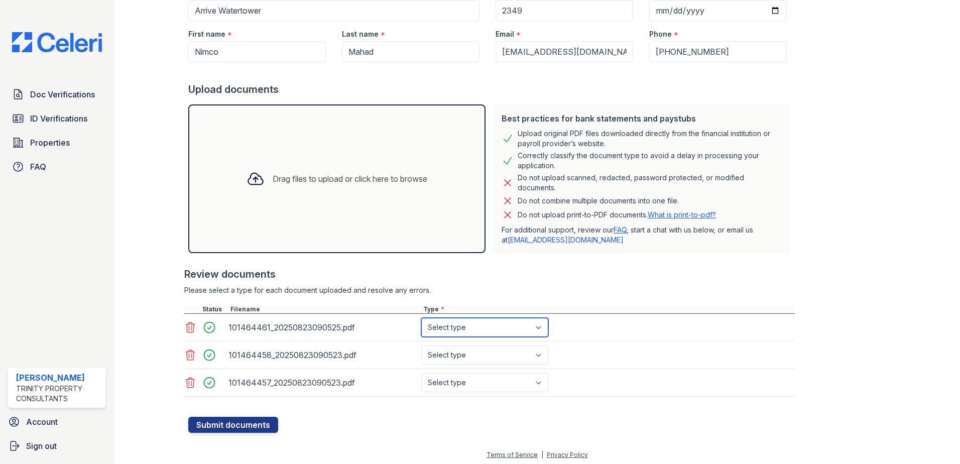
click at [482, 332] on select "Select type Paystub Bank Statement Offer Letter Tax Documents Benefit Award Let…" at bounding box center [484, 327] width 127 height 19
select select "bank_statement"
click at [421, 318] on select "Select type Paystub Bank Statement Offer Letter Tax Documents Benefit Award Let…" at bounding box center [484, 327] width 127 height 19
click at [473, 358] on select "Select type Paystub Bank Statement Offer Letter Tax Documents Benefit Award Let…" at bounding box center [484, 354] width 127 height 19
select select "bank_statement"
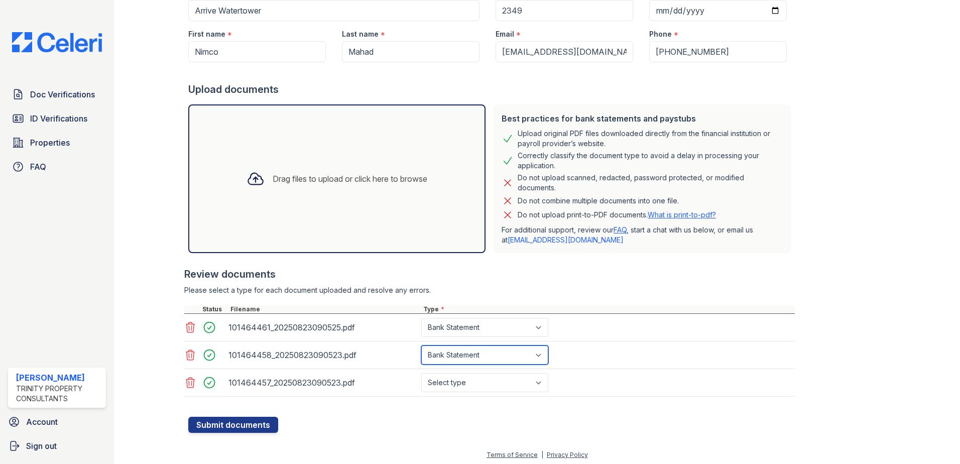
click at [421, 345] on select "Select type Paystub Bank Statement Offer Letter Tax Documents Benefit Award Let…" at bounding box center [484, 354] width 127 height 19
click at [463, 384] on select "Select type Paystub Bank Statement Offer Letter Tax Documents Benefit Award Let…" at bounding box center [484, 382] width 127 height 19
select select "bank_statement"
click at [421, 373] on select "Select type Paystub Bank Statement Offer Letter Tax Documents Benefit Award Let…" at bounding box center [484, 382] width 127 height 19
click at [555, 281] on div "Review documents" at bounding box center [489, 274] width 611 height 14
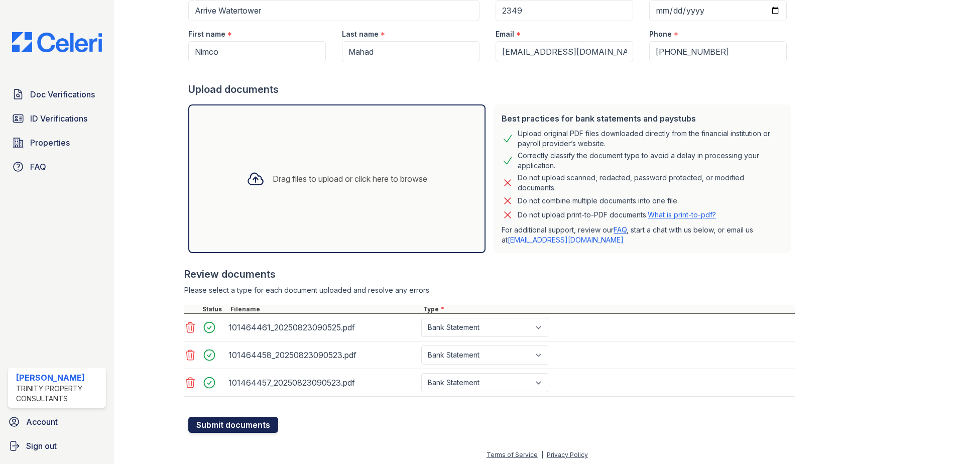
click at [246, 428] on button "Submit documents" at bounding box center [233, 425] width 90 height 16
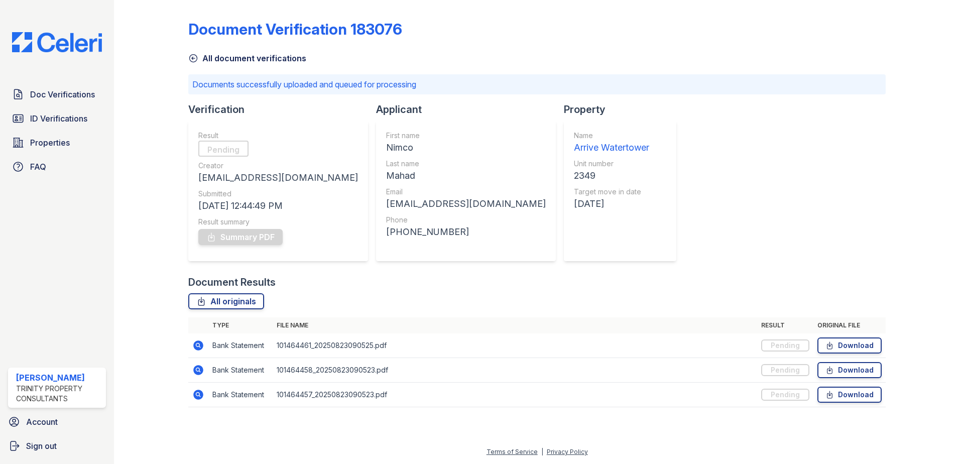
click at [194, 62] on icon at bounding box center [194, 59] width 8 height 8
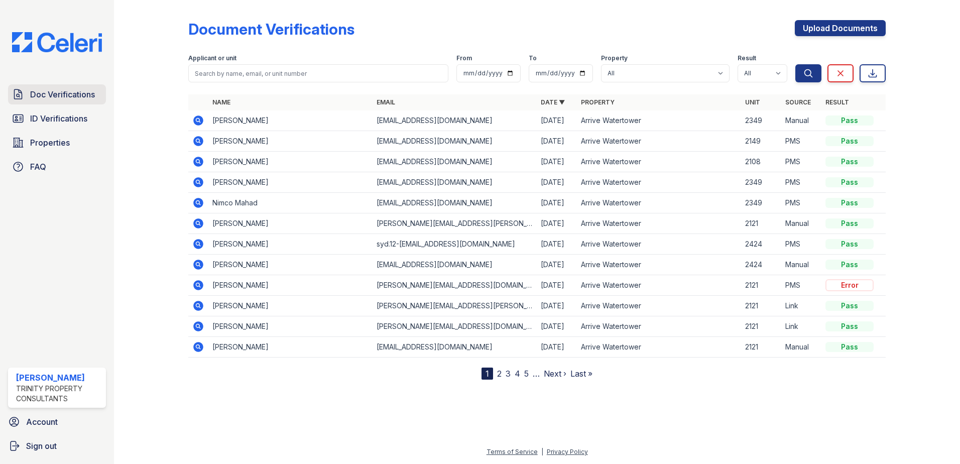
click at [82, 91] on span "Doc Verifications" at bounding box center [62, 94] width 65 height 12
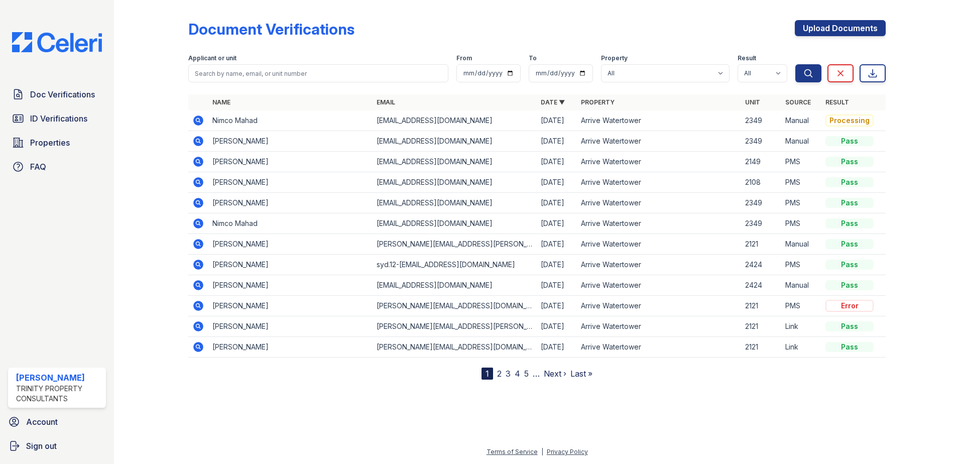
click at [199, 122] on icon at bounding box center [198, 121] width 10 height 10
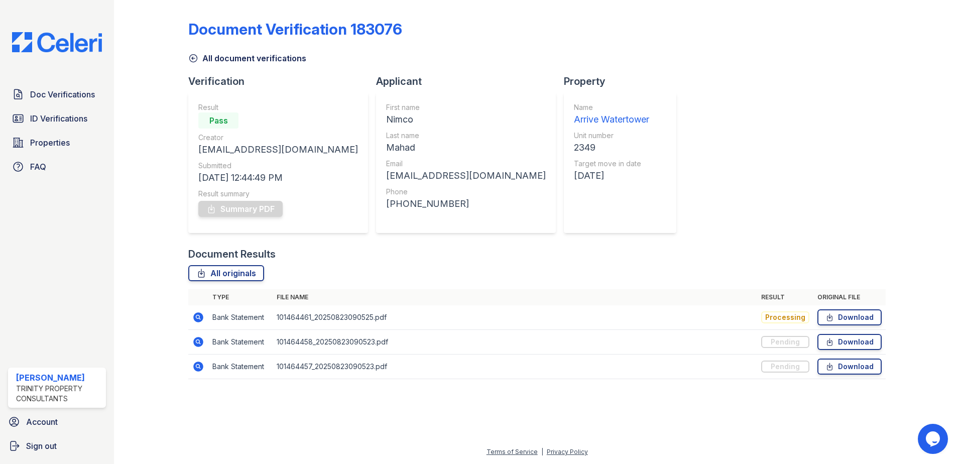
click at [193, 58] on icon at bounding box center [194, 59] width 8 height 8
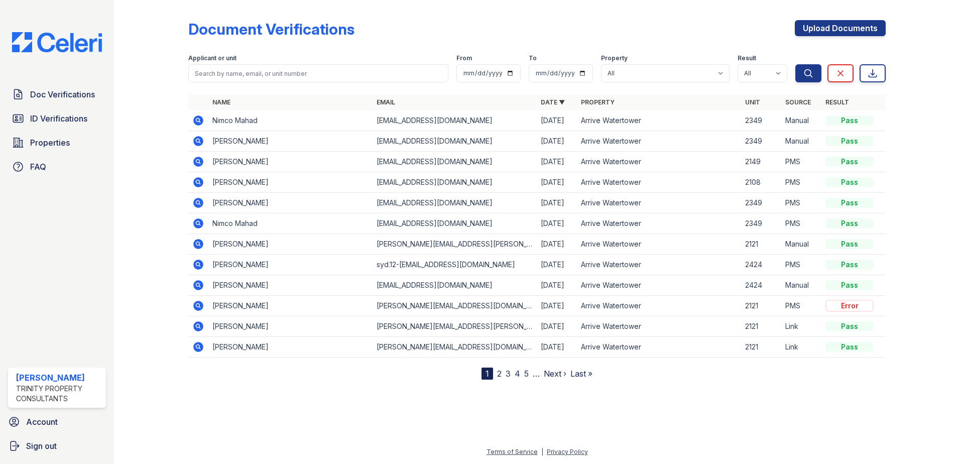
click at [197, 120] on icon at bounding box center [197, 120] width 3 height 3
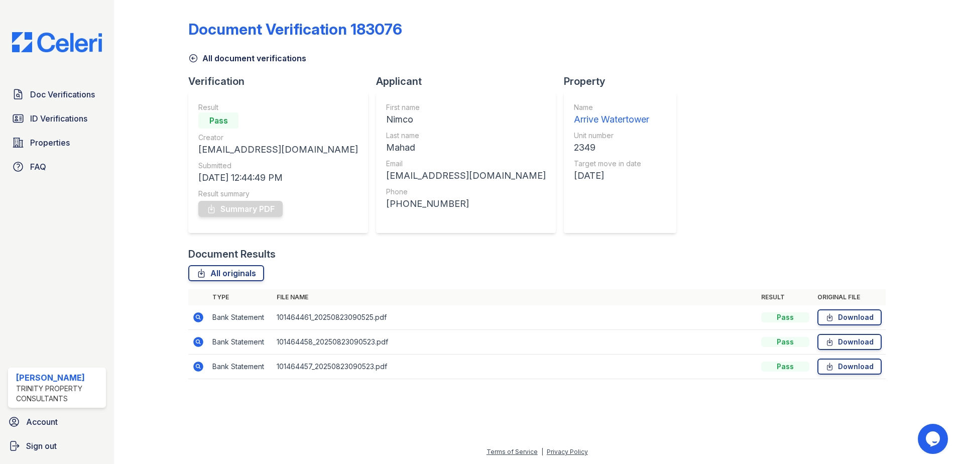
click at [193, 320] on icon at bounding box center [198, 317] width 12 height 12
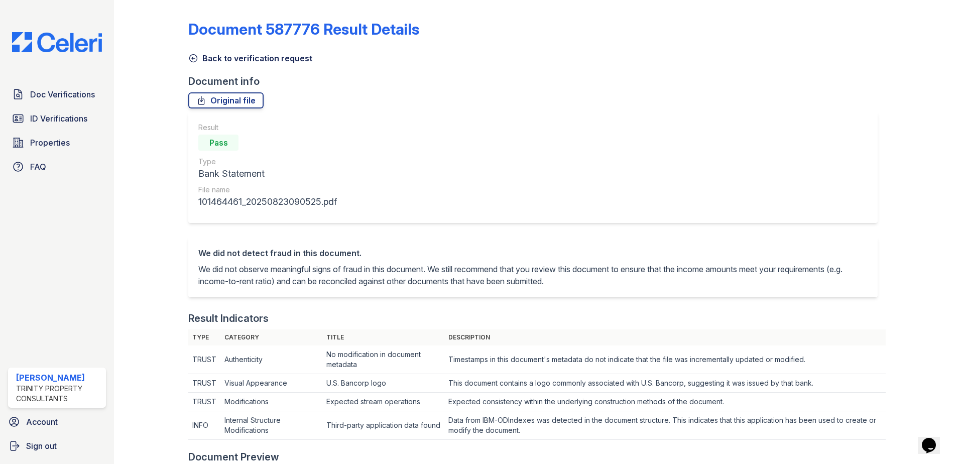
click at [193, 58] on icon at bounding box center [194, 59] width 8 height 8
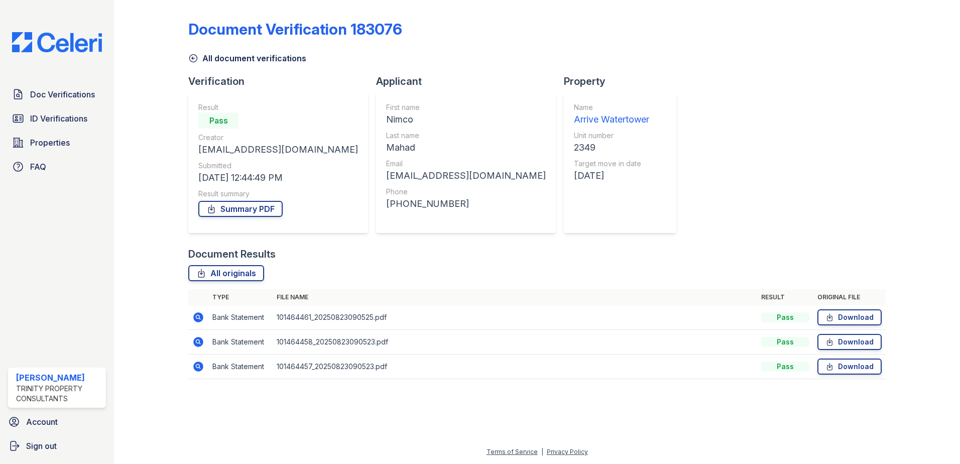
click at [195, 344] on icon at bounding box center [198, 342] width 10 height 10
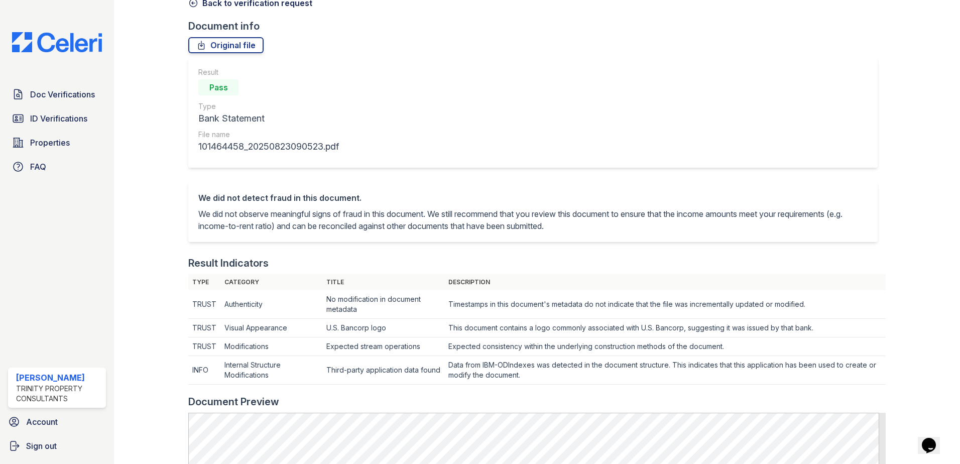
scroll to position [50, 0]
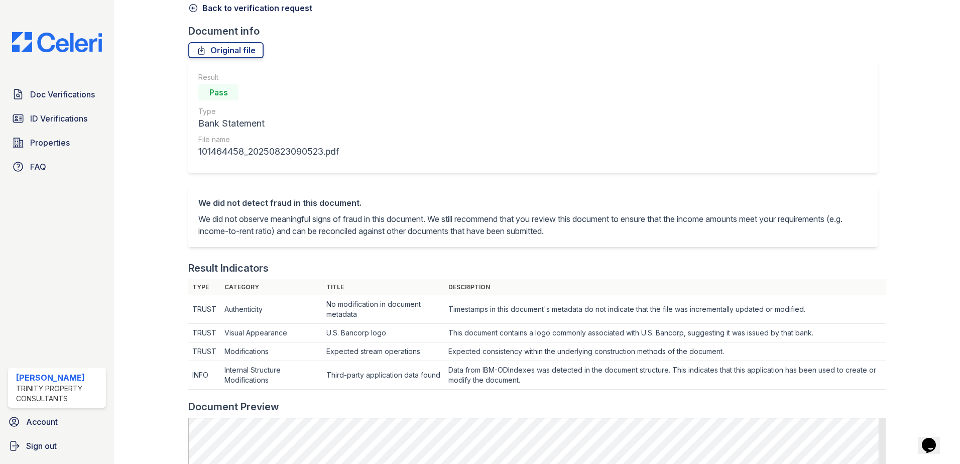
click at [191, 11] on icon at bounding box center [194, 9] width 8 height 8
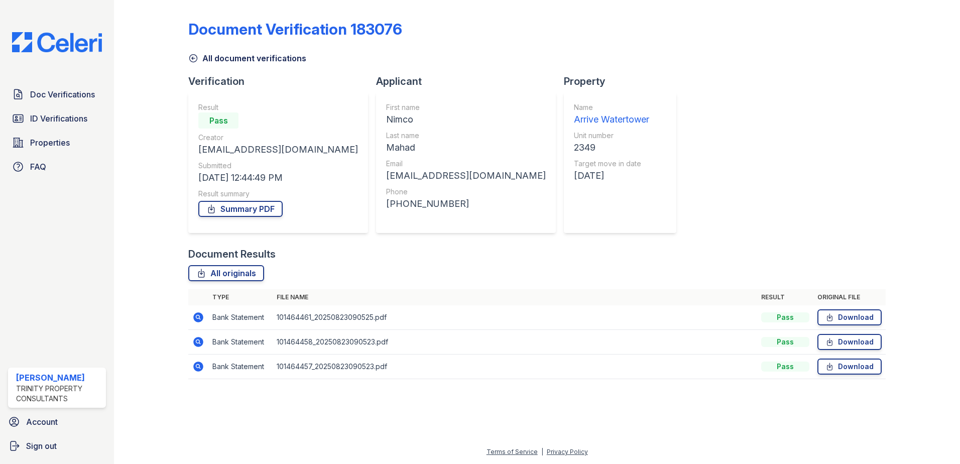
click at [200, 366] on icon at bounding box center [198, 367] width 10 height 10
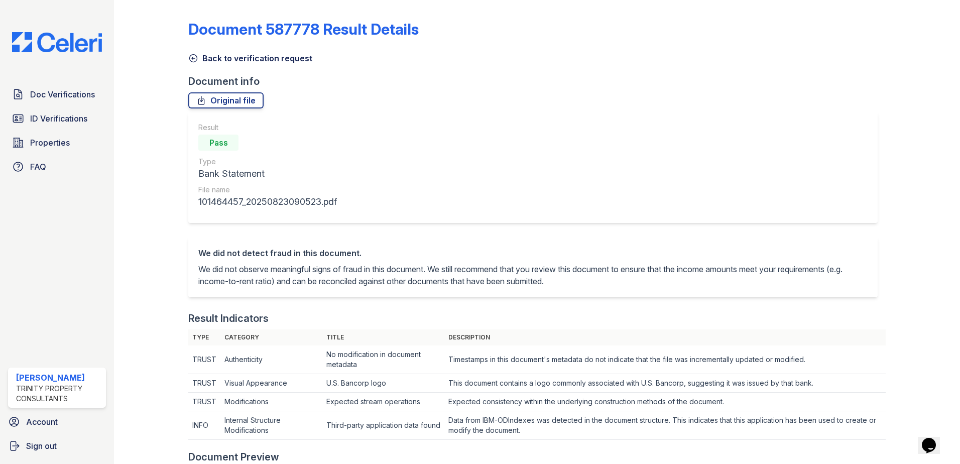
click at [191, 59] on icon at bounding box center [193, 58] width 10 height 10
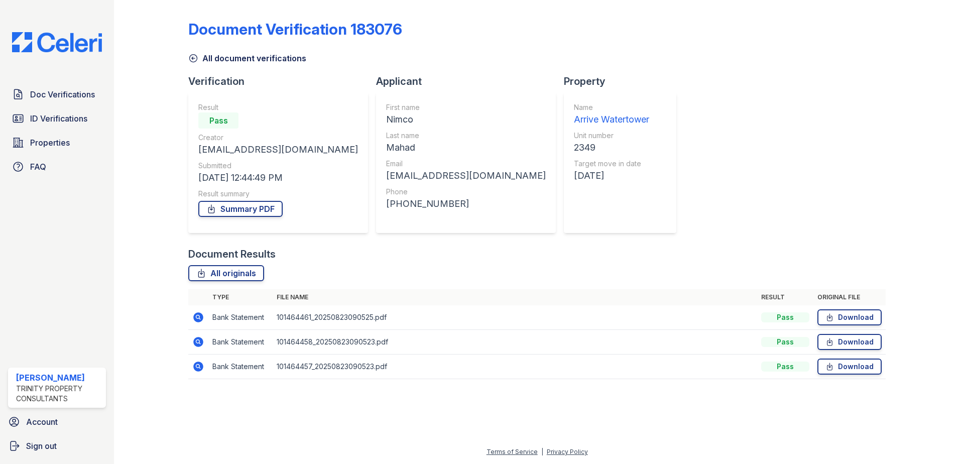
click at [200, 342] on icon at bounding box center [198, 342] width 10 height 10
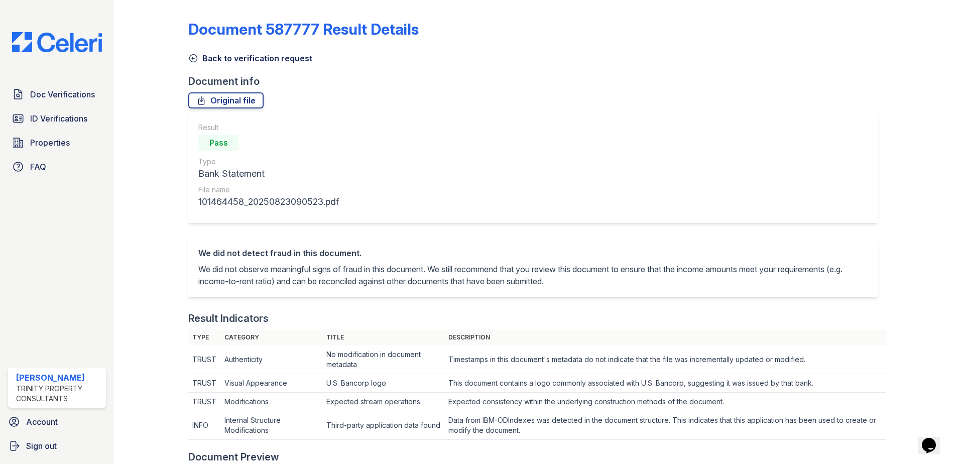
click at [191, 63] on link "Back to verification request" at bounding box center [250, 58] width 124 height 12
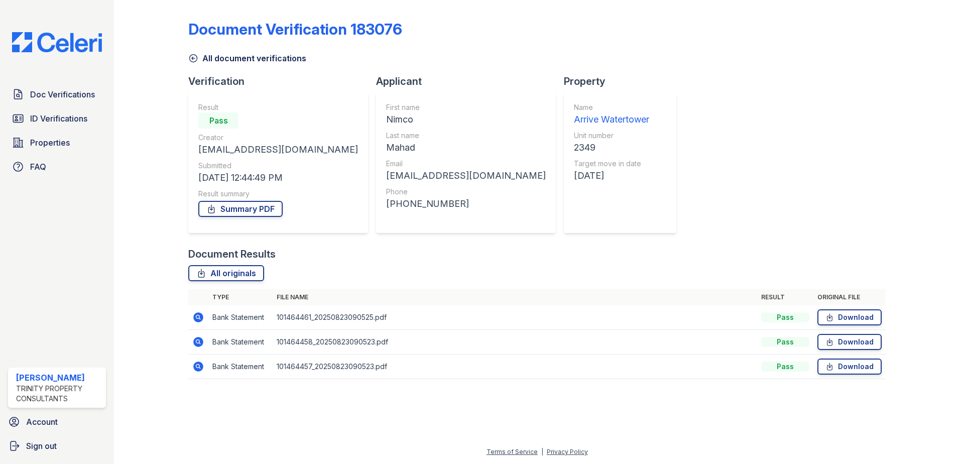
click at [197, 319] on icon at bounding box center [198, 317] width 10 height 10
